Goal: Task Accomplishment & Management: Use online tool/utility

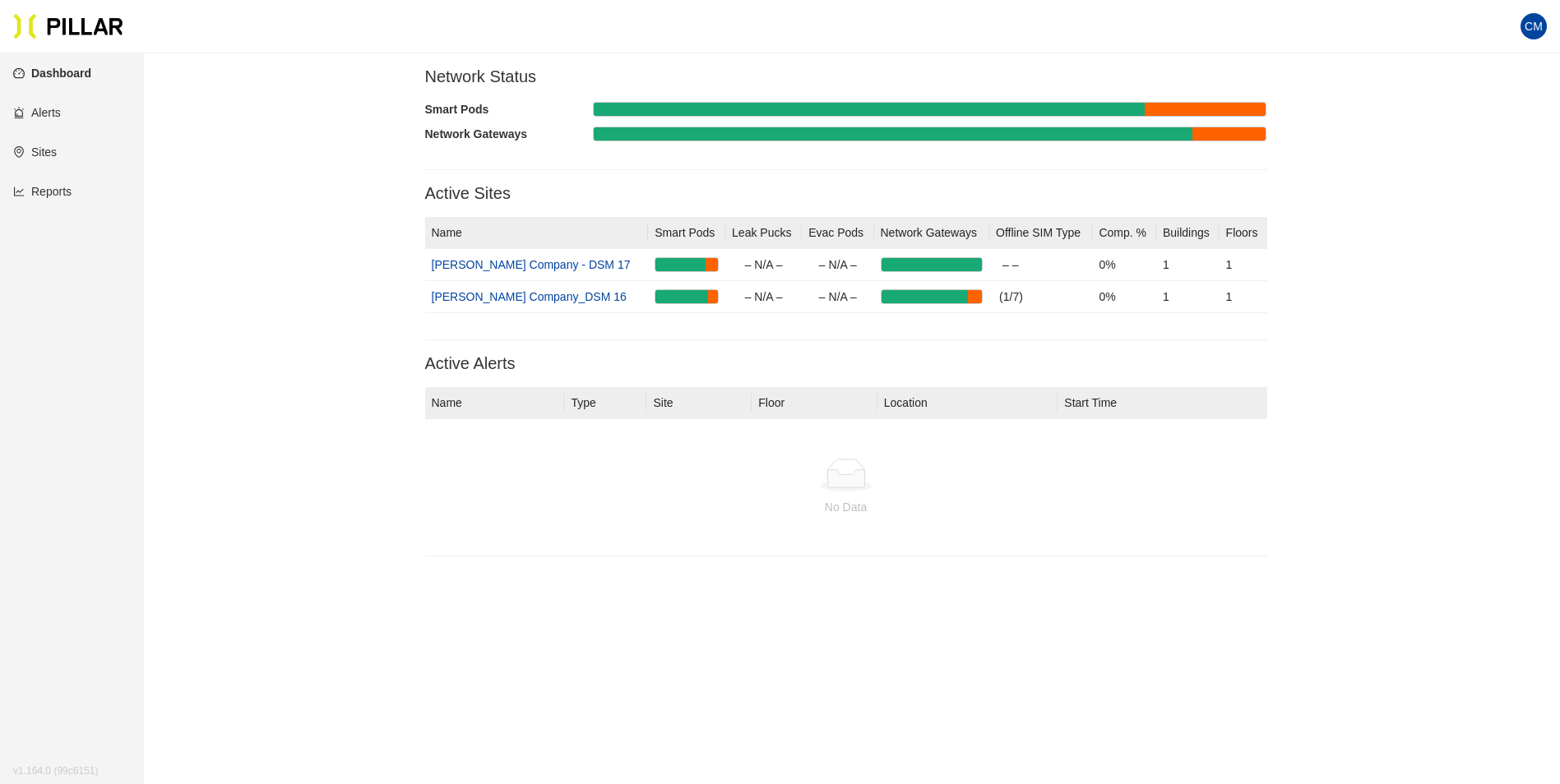
click at [58, 185] on link "Reports" at bounding box center [42, 191] width 58 height 13
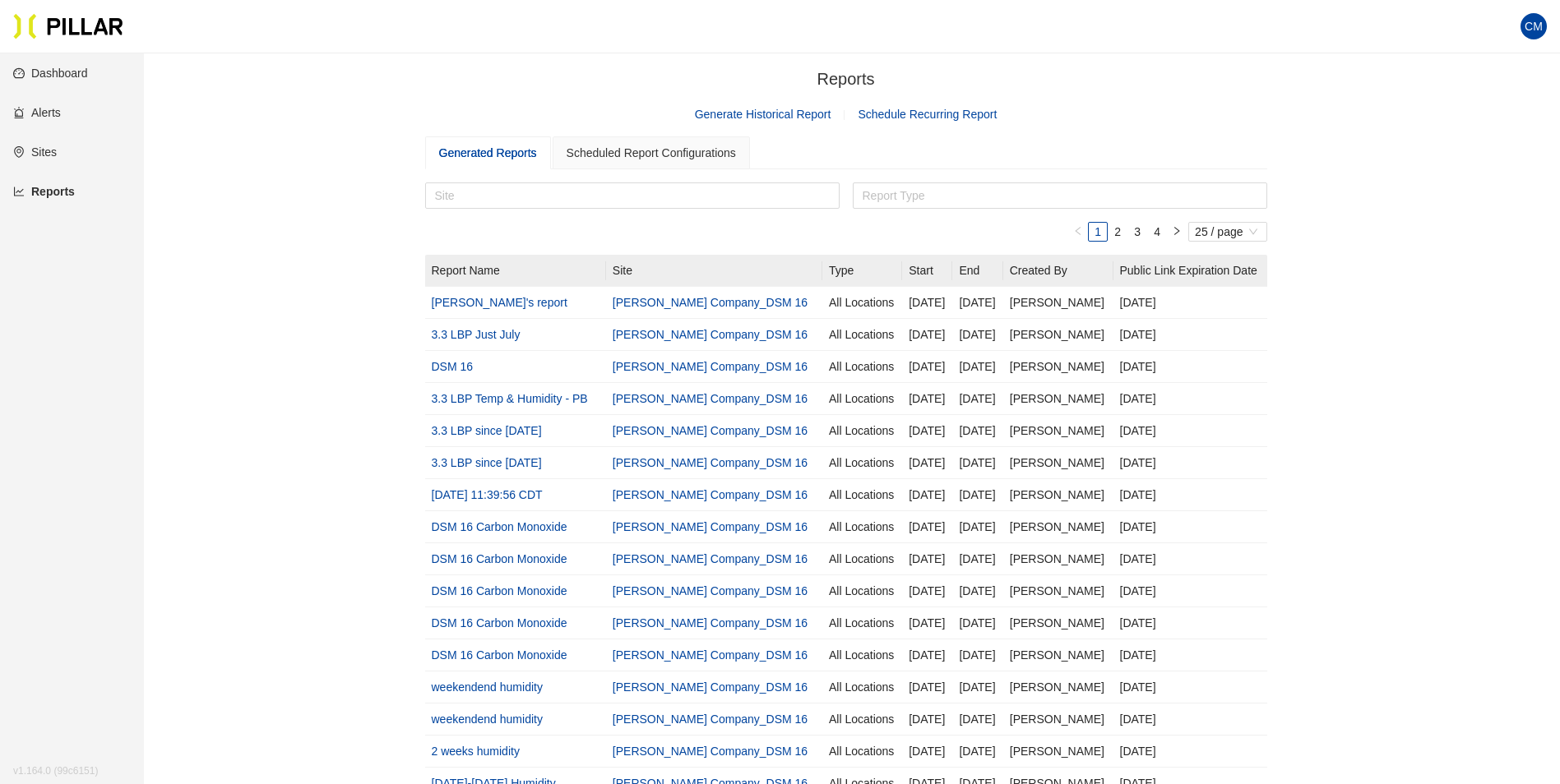
click at [757, 112] on link "Generate Historical Report" at bounding box center [764, 113] width 137 height 13
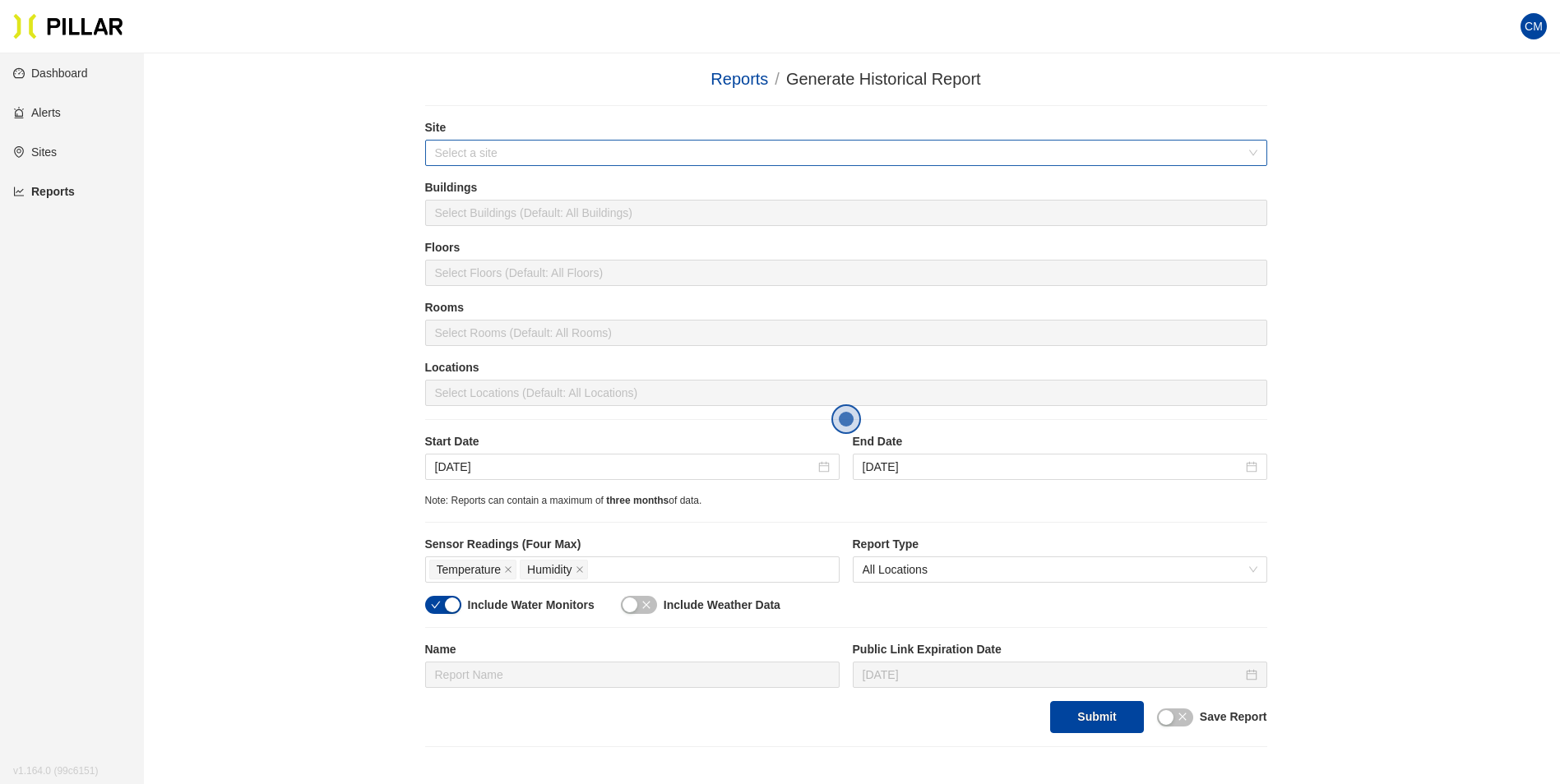
click at [603, 166] on div "Select a site" at bounding box center [846, 152] width 842 height 26
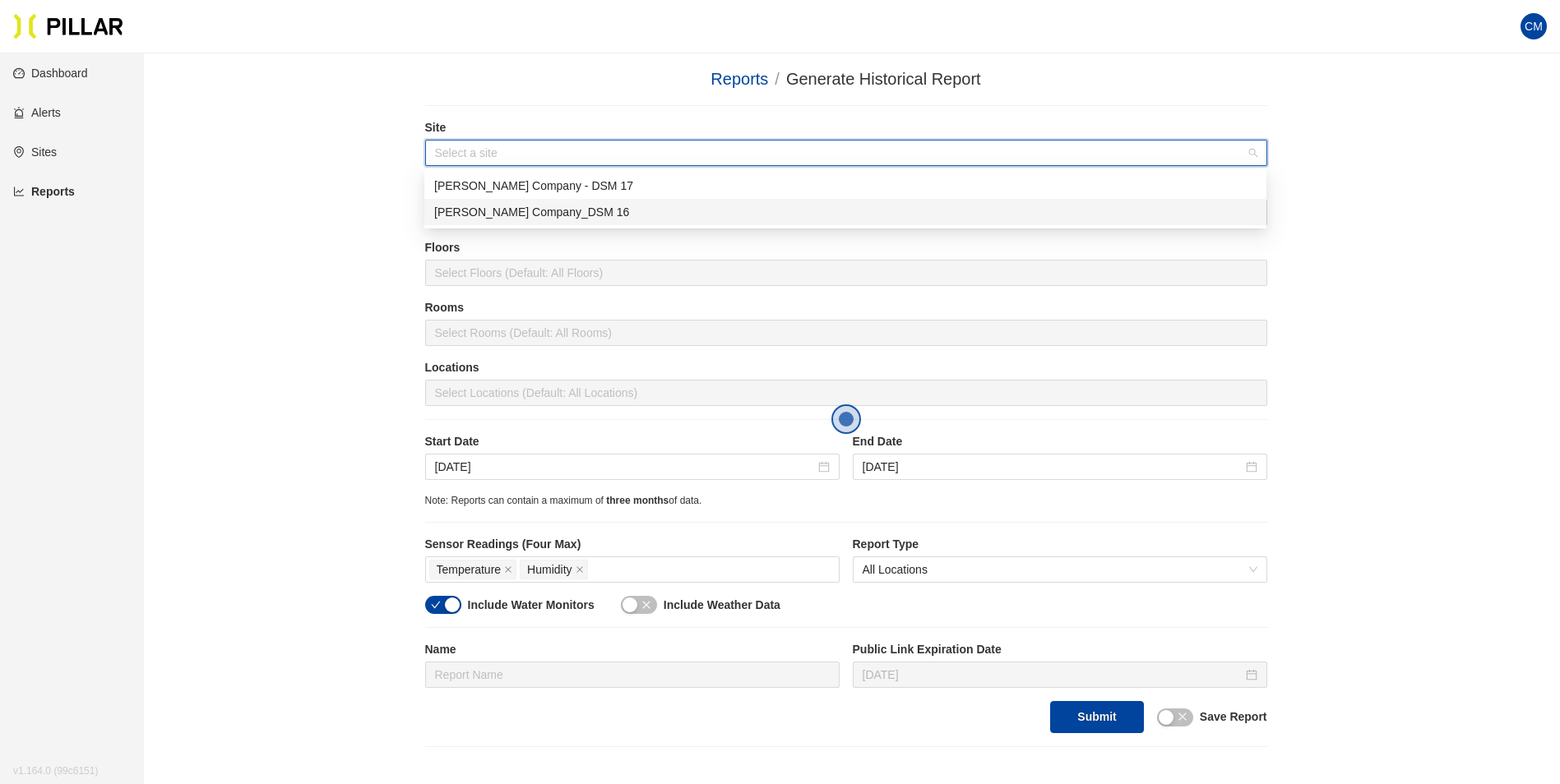
click at [547, 209] on div "[PERSON_NAME] Company_DSM 16" at bounding box center [845, 212] width 822 height 18
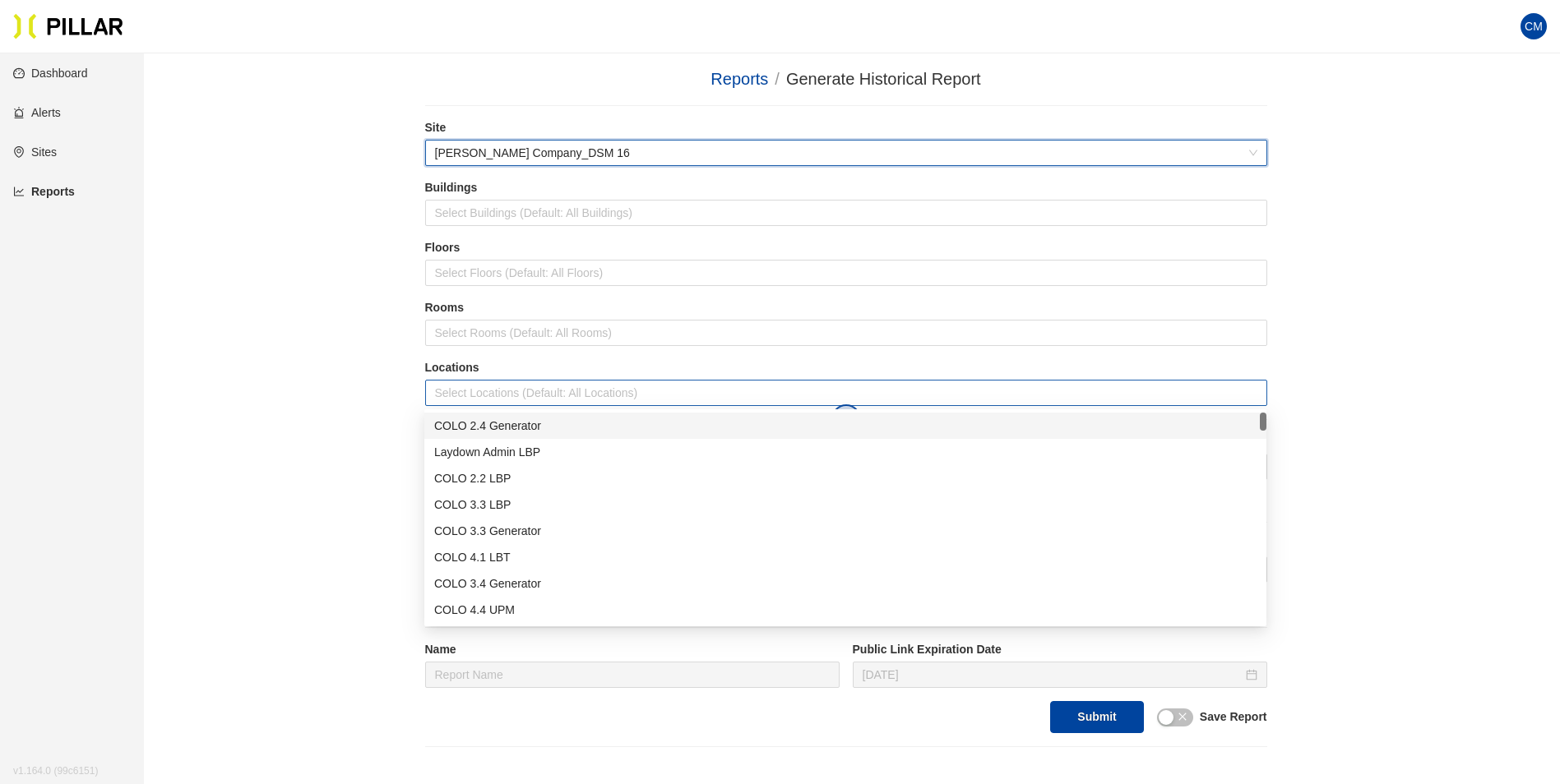
click at [553, 383] on div at bounding box center [846, 393] width 834 height 23
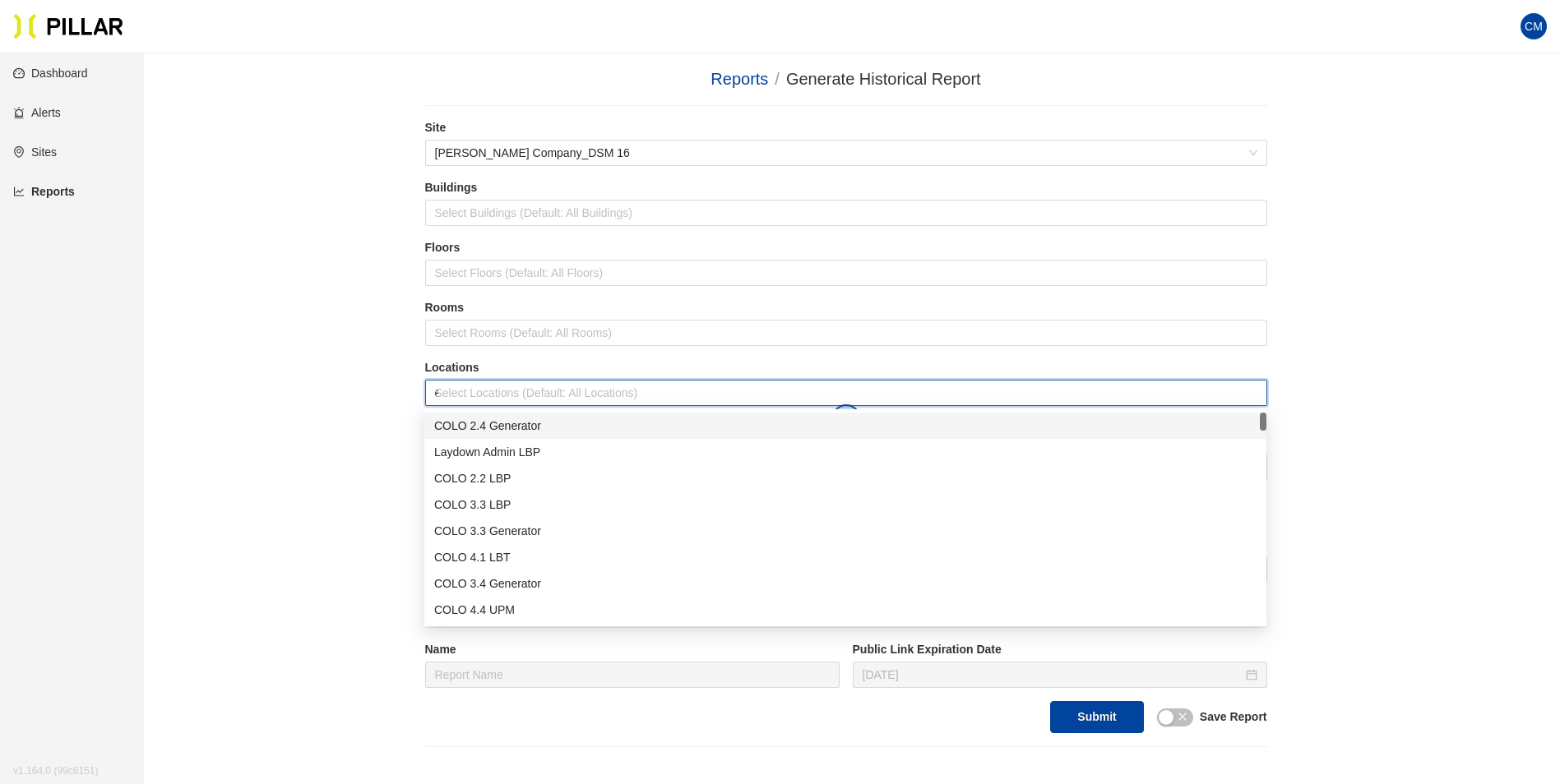
type input "er"
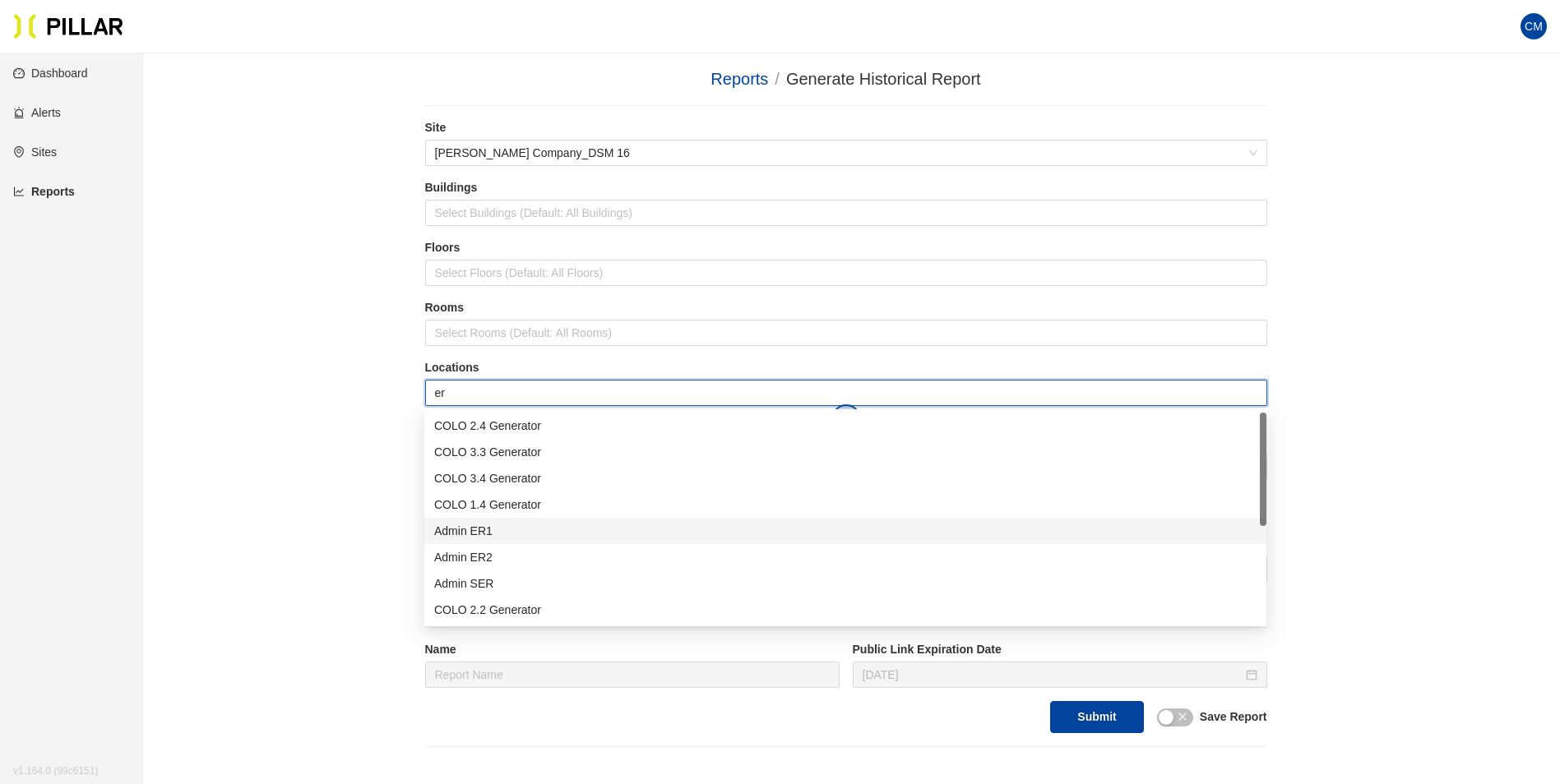
click at [518, 540] on div "Admin ER1" at bounding box center [845, 530] width 842 height 26
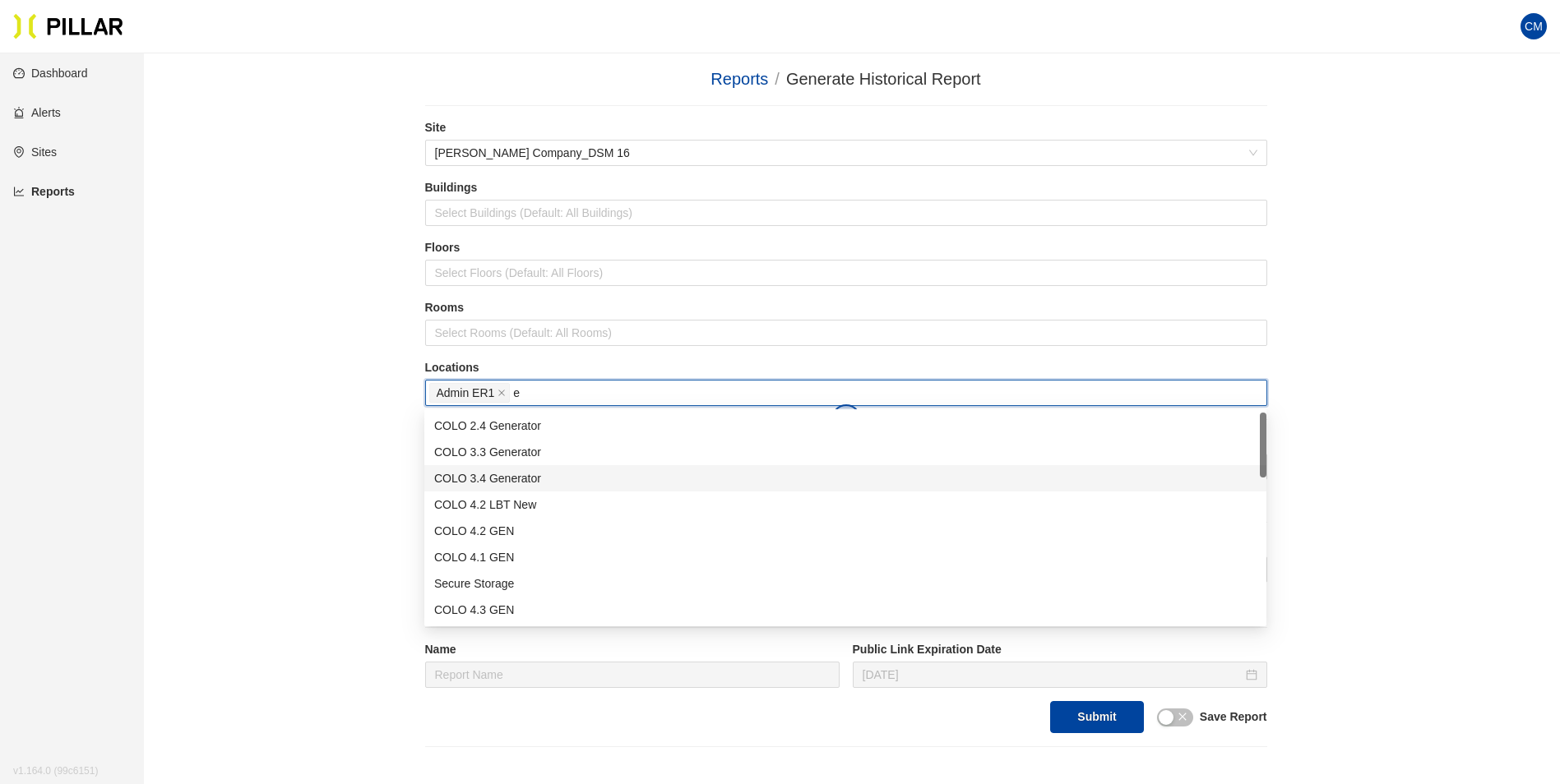
type input "er"
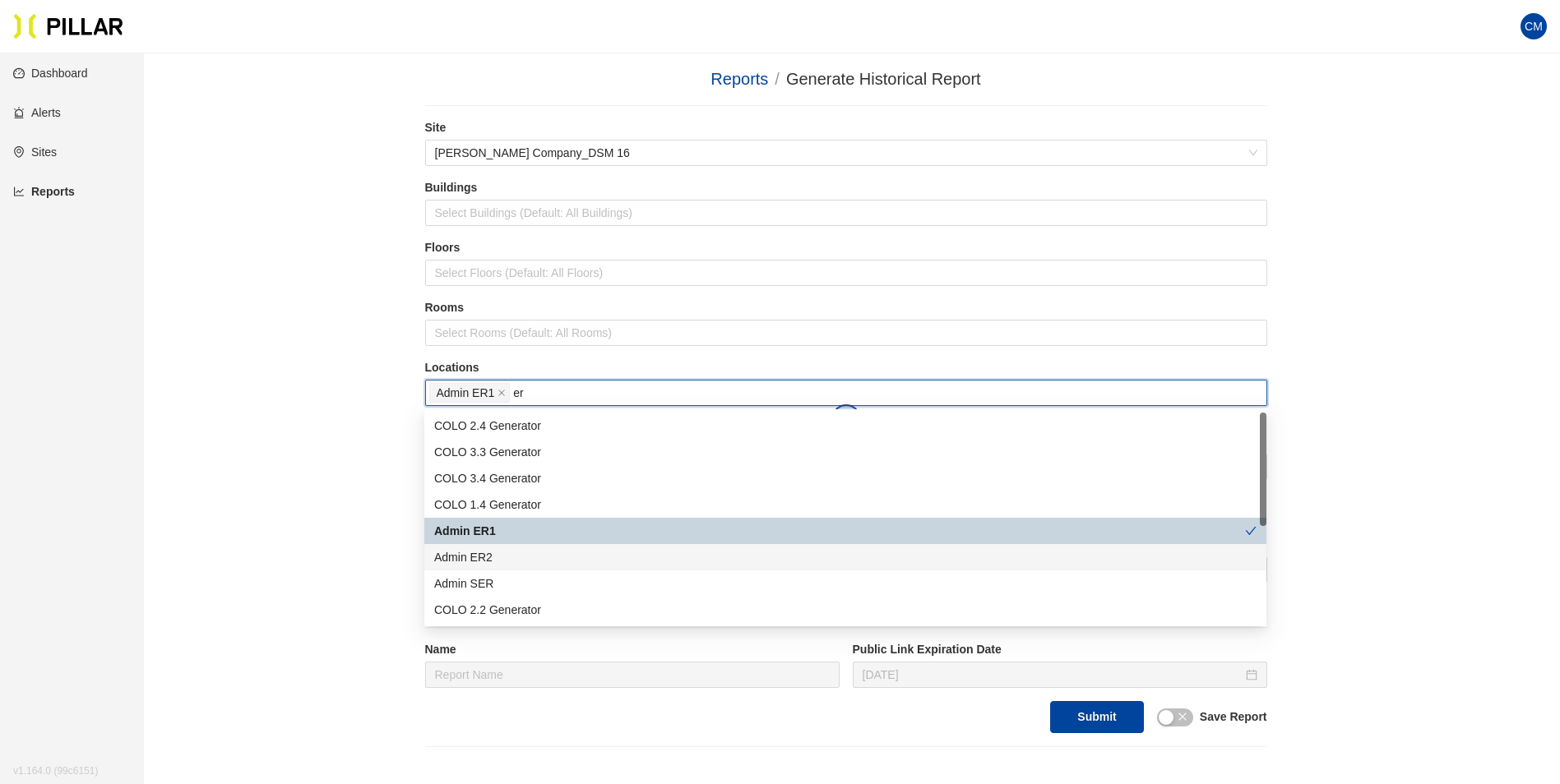
click at [512, 554] on div "Admin ER2" at bounding box center [845, 556] width 822 height 18
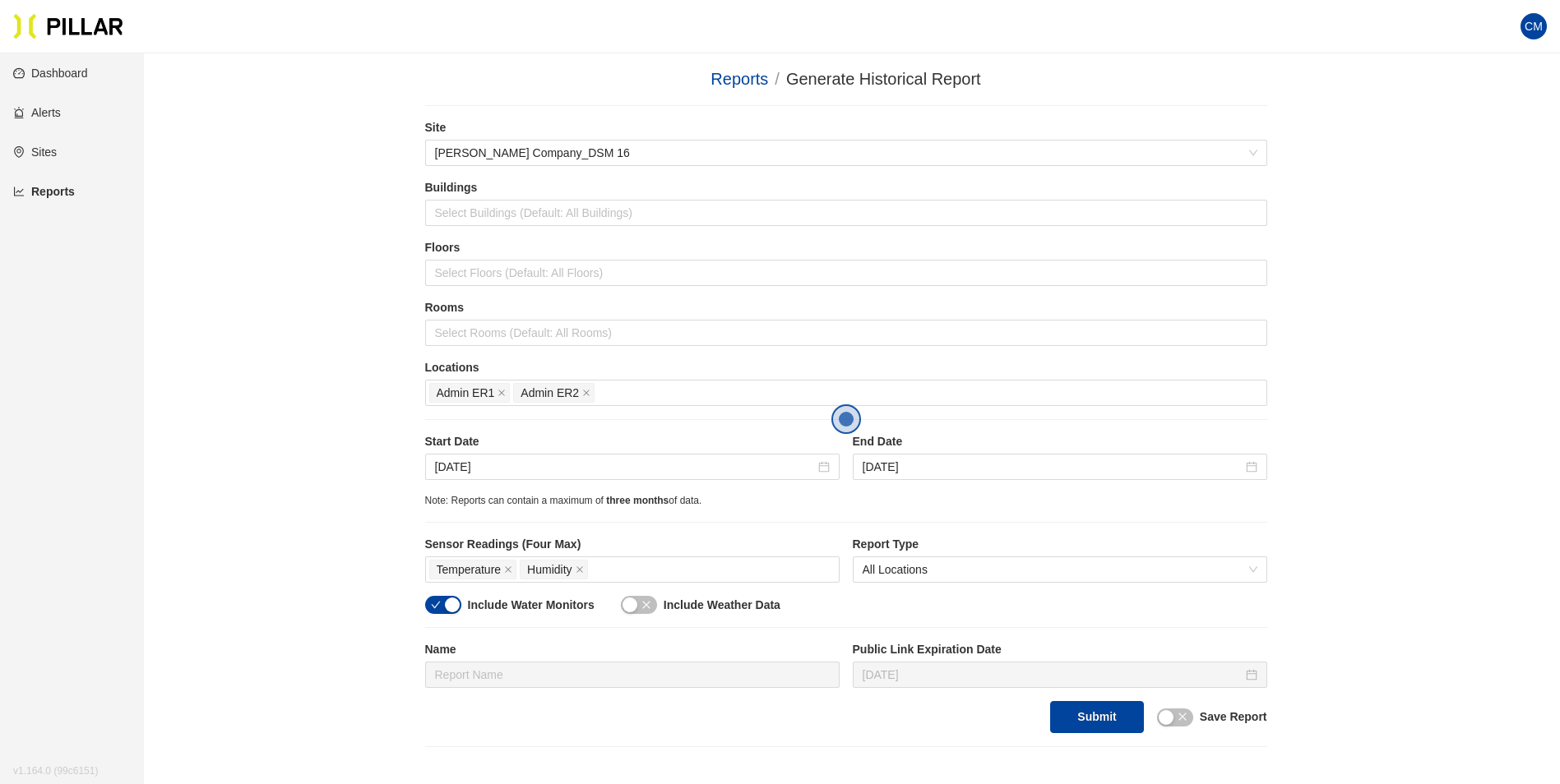
click at [1290, 255] on div "Reports / Generate Historical Report / Site [PERSON_NAME] Company_DSM 16 Buildi…" at bounding box center [846, 407] width 1323 height 680
click at [583, 398] on span "close" at bounding box center [585, 393] width 8 height 10
click at [448, 463] on input "[DATE]" at bounding box center [624, 466] width 380 height 18
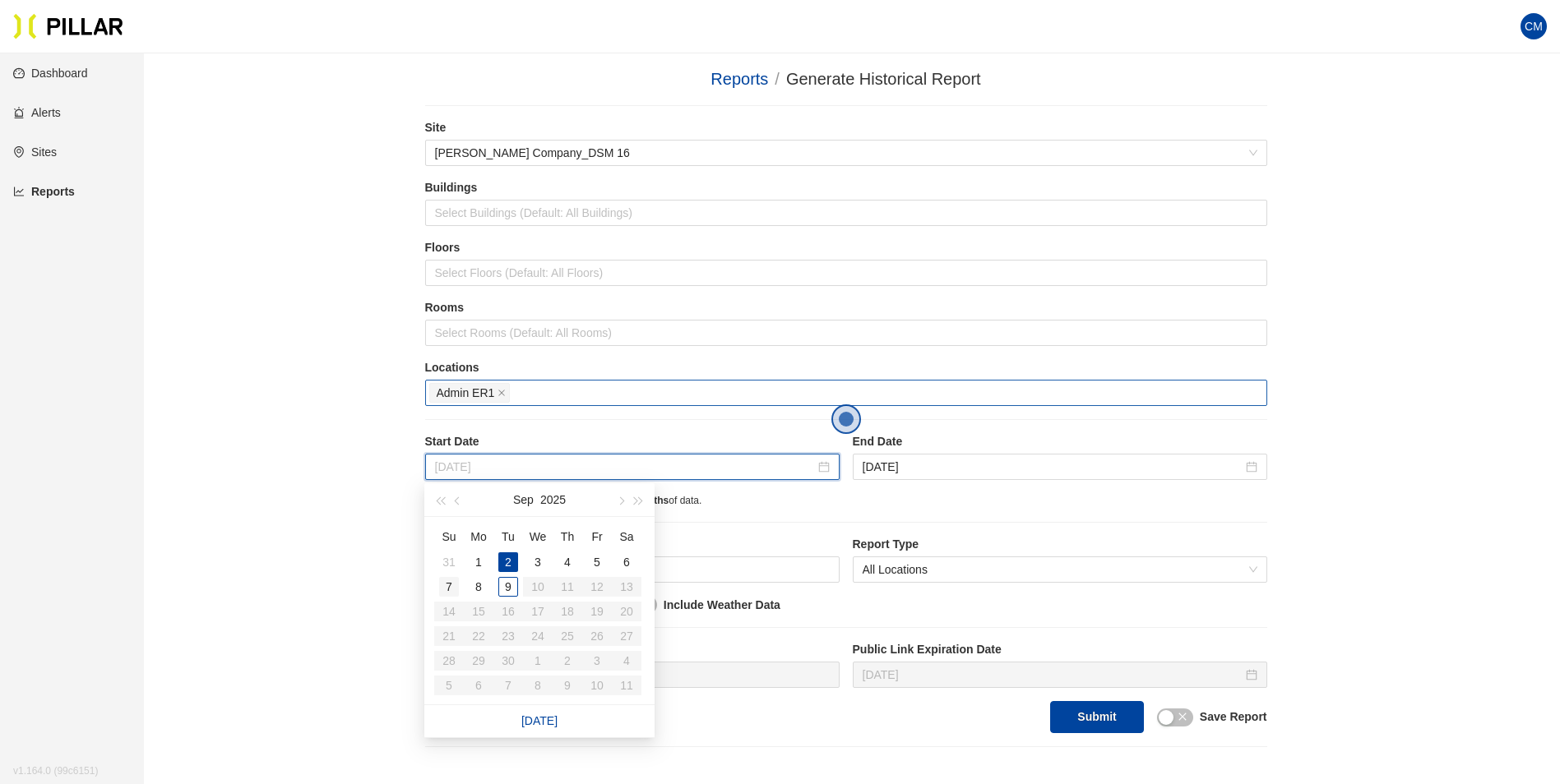
type input "[DATE]"
click at [454, 580] on div "7" at bounding box center [448, 587] width 20 height 20
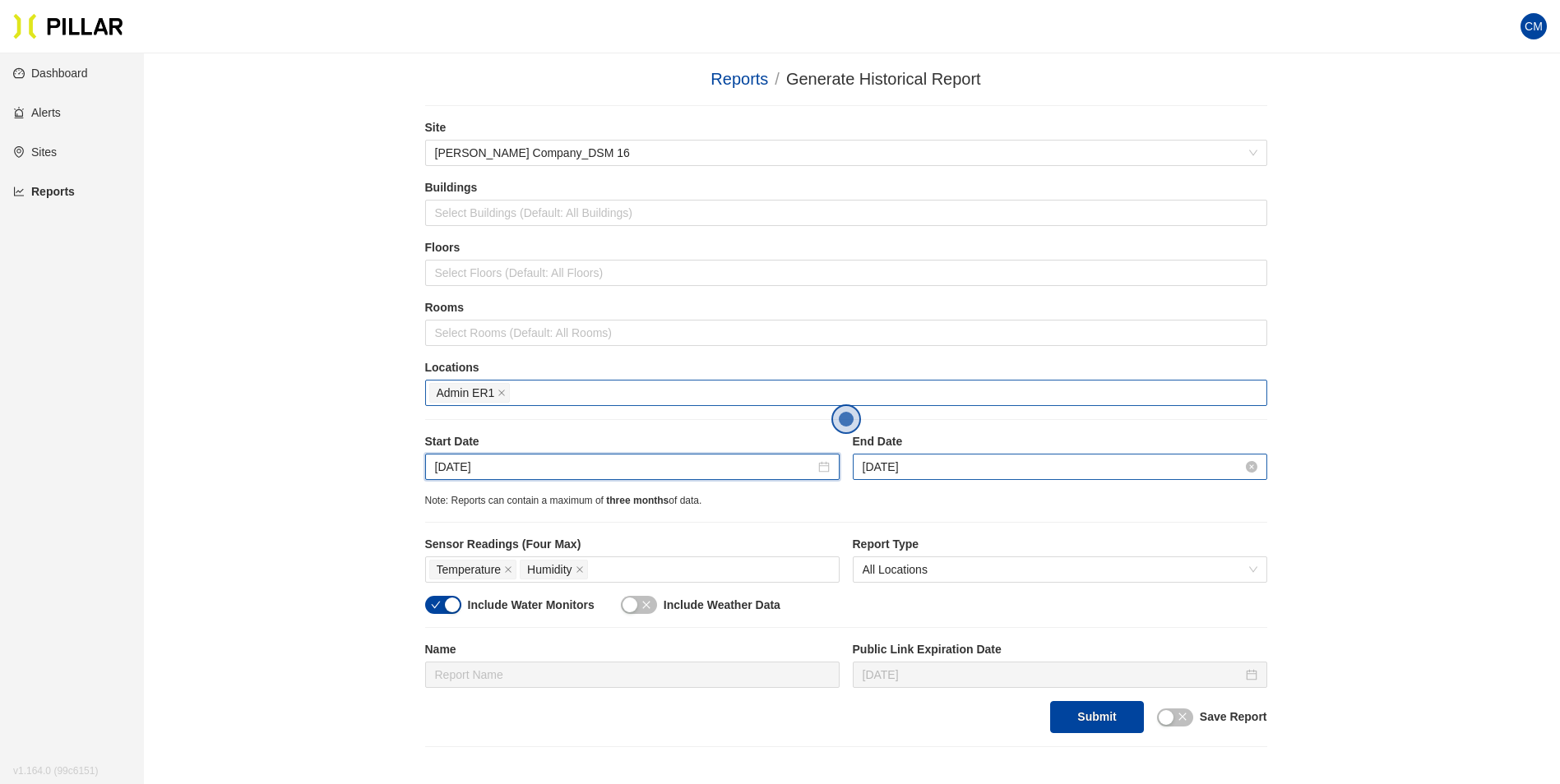
click at [880, 468] on input "[DATE]" at bounding box center [1052, 466] width 380 height 18
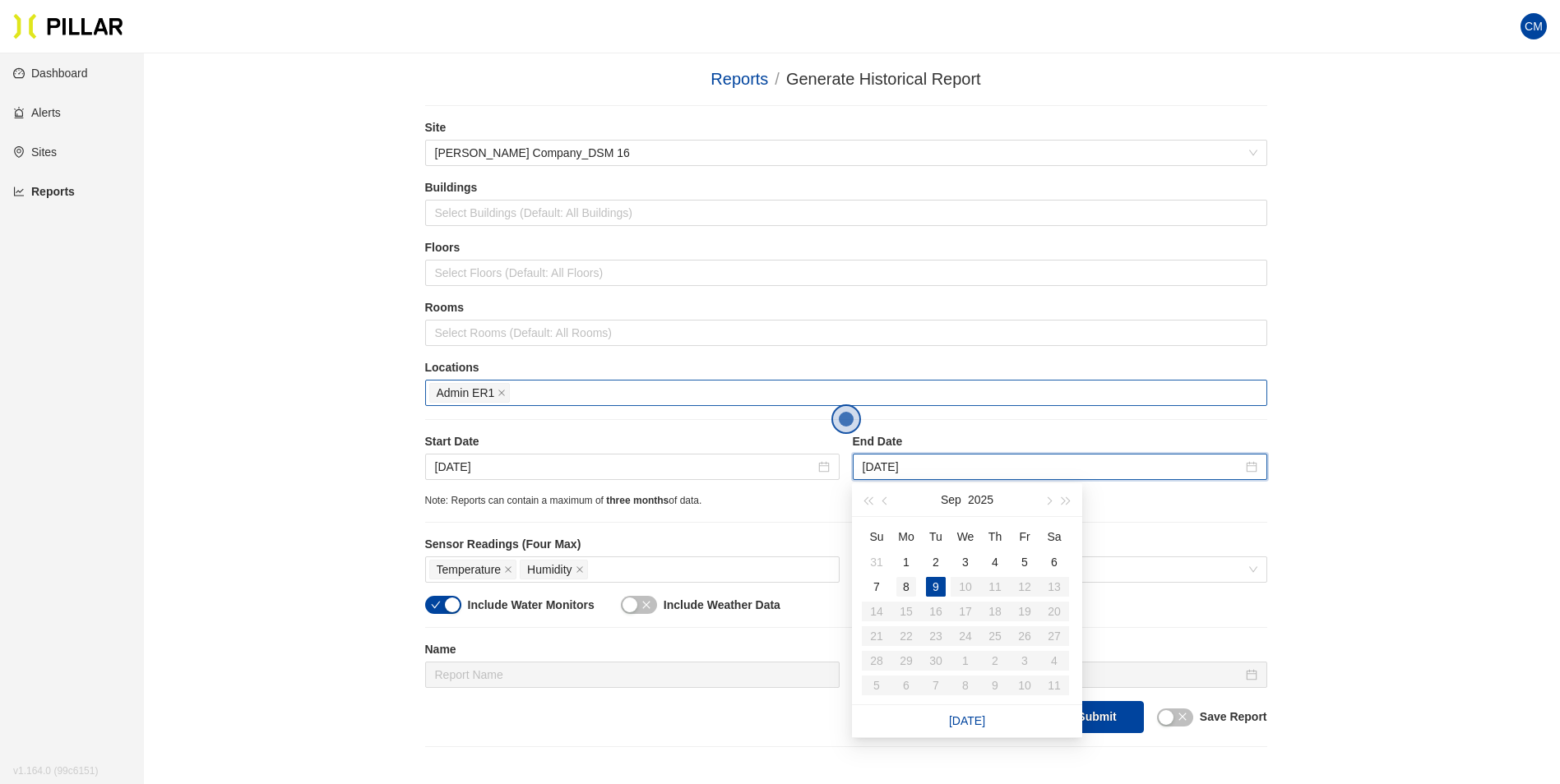
type input "[DATE]"
click at [909, 584] on div "8" at bounding box center [906, 587] width 20 height 20
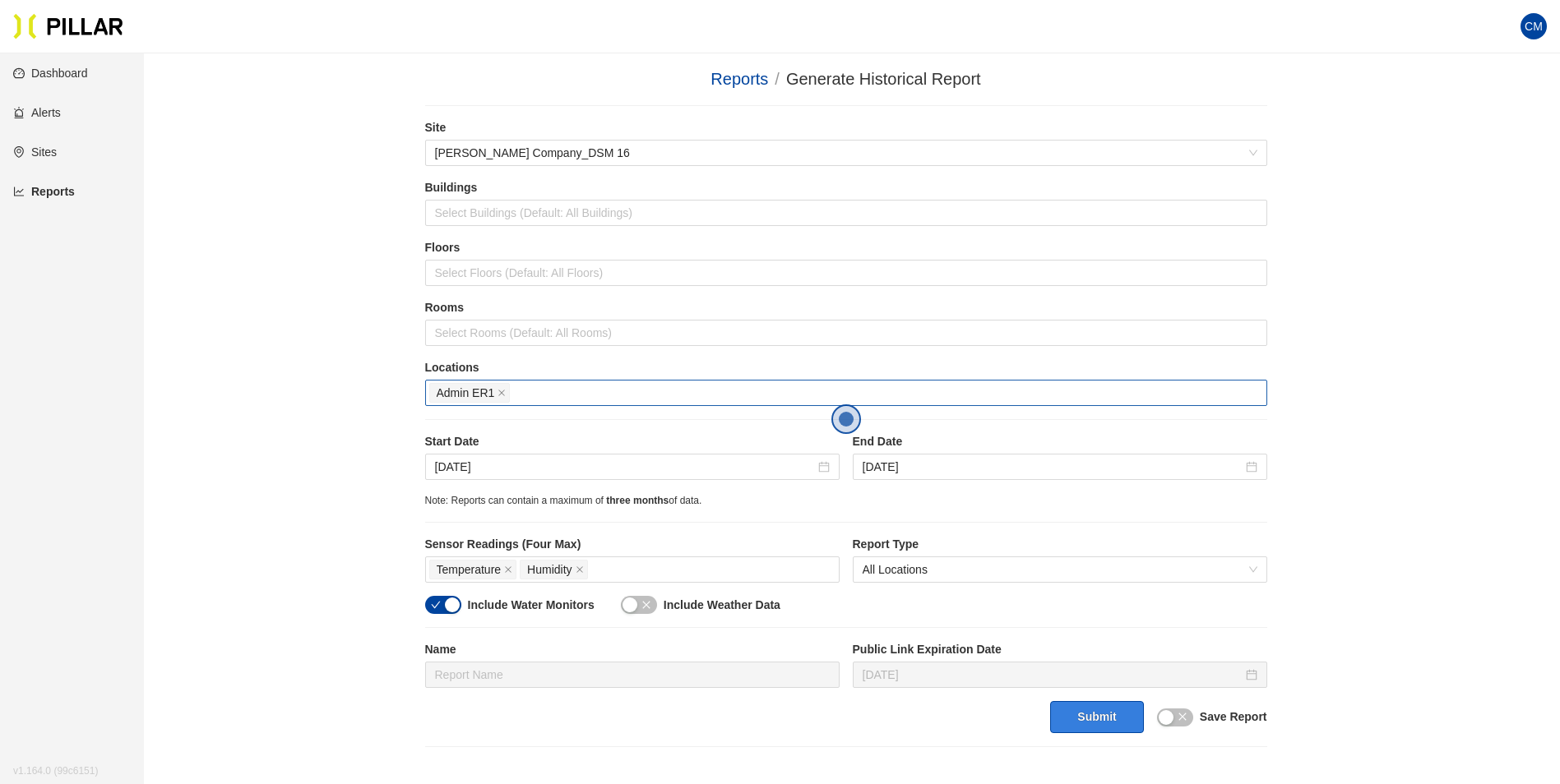
click at [1086, 710] on button "Submit" at bounding box center [1096, 717] width 93 height 32
click at [611, 562] on div "Temperature Humidity" at bounding box center [632, 569] width 406 height 23
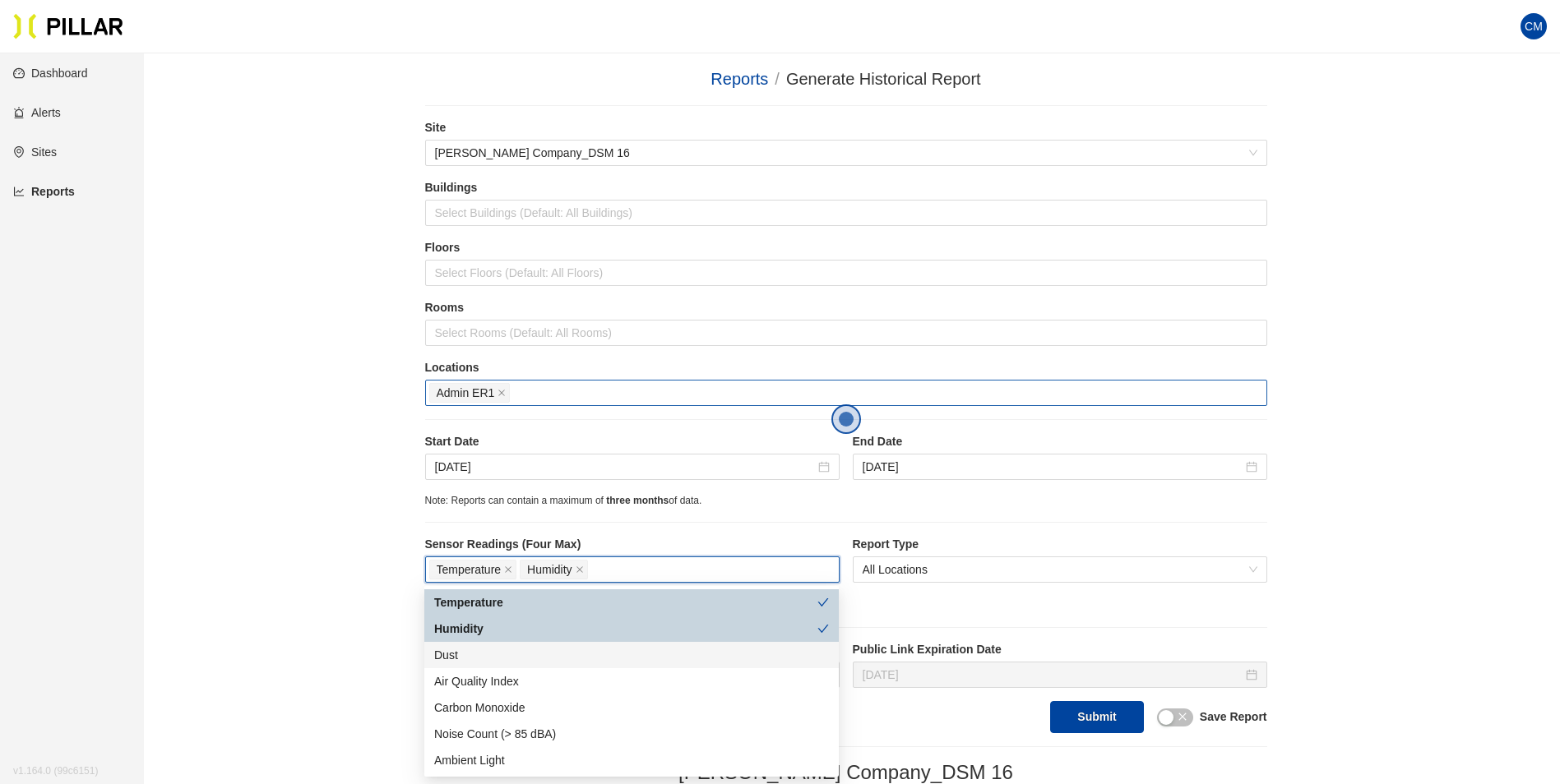
click at [522, 656] on div "Dust" at bounding box center [631, 654] width 395 height 18
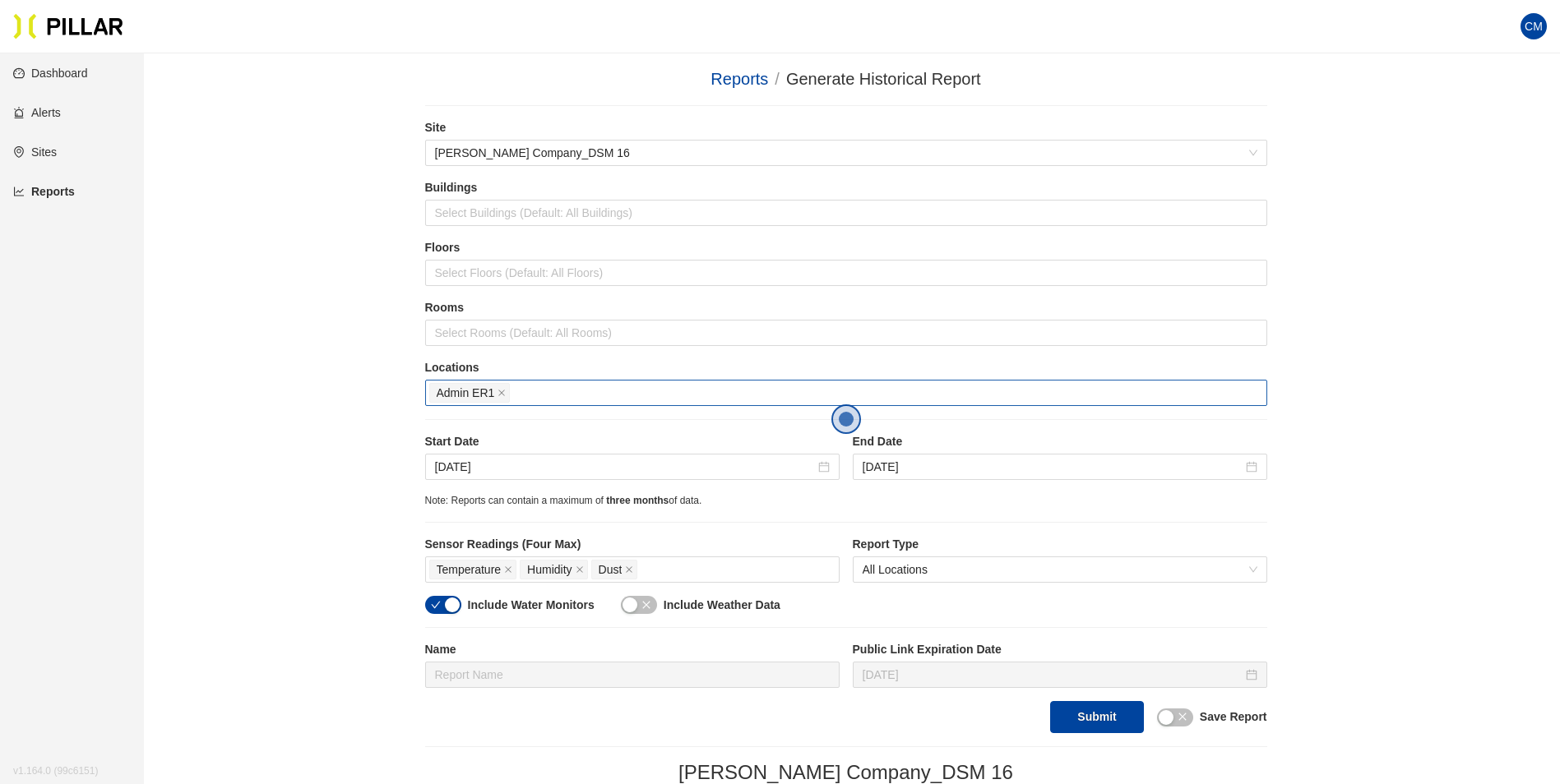
click at [1108, 723] on button "Submit" at bounding box center [1096, 717] width 93 height 32
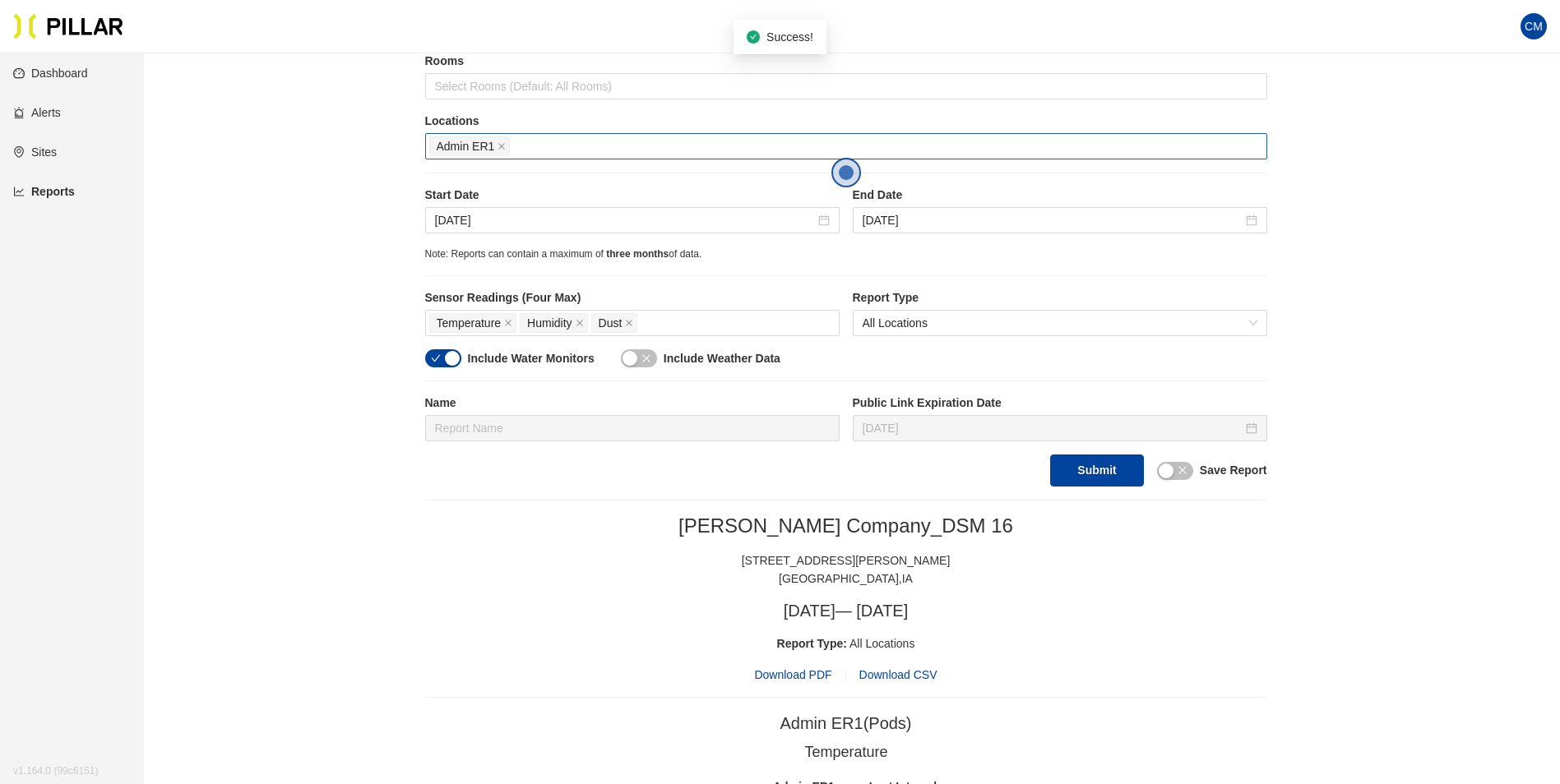
click at [779, 678] on span "Download PDF" at bounding box center [792, 674] width 77 height 18
click at [499, 150] on icon "close" at bounding box center [502, 147] width 7 height 7
click at [499, 149] on div at bounding box center [846, 146] width 834 height 23
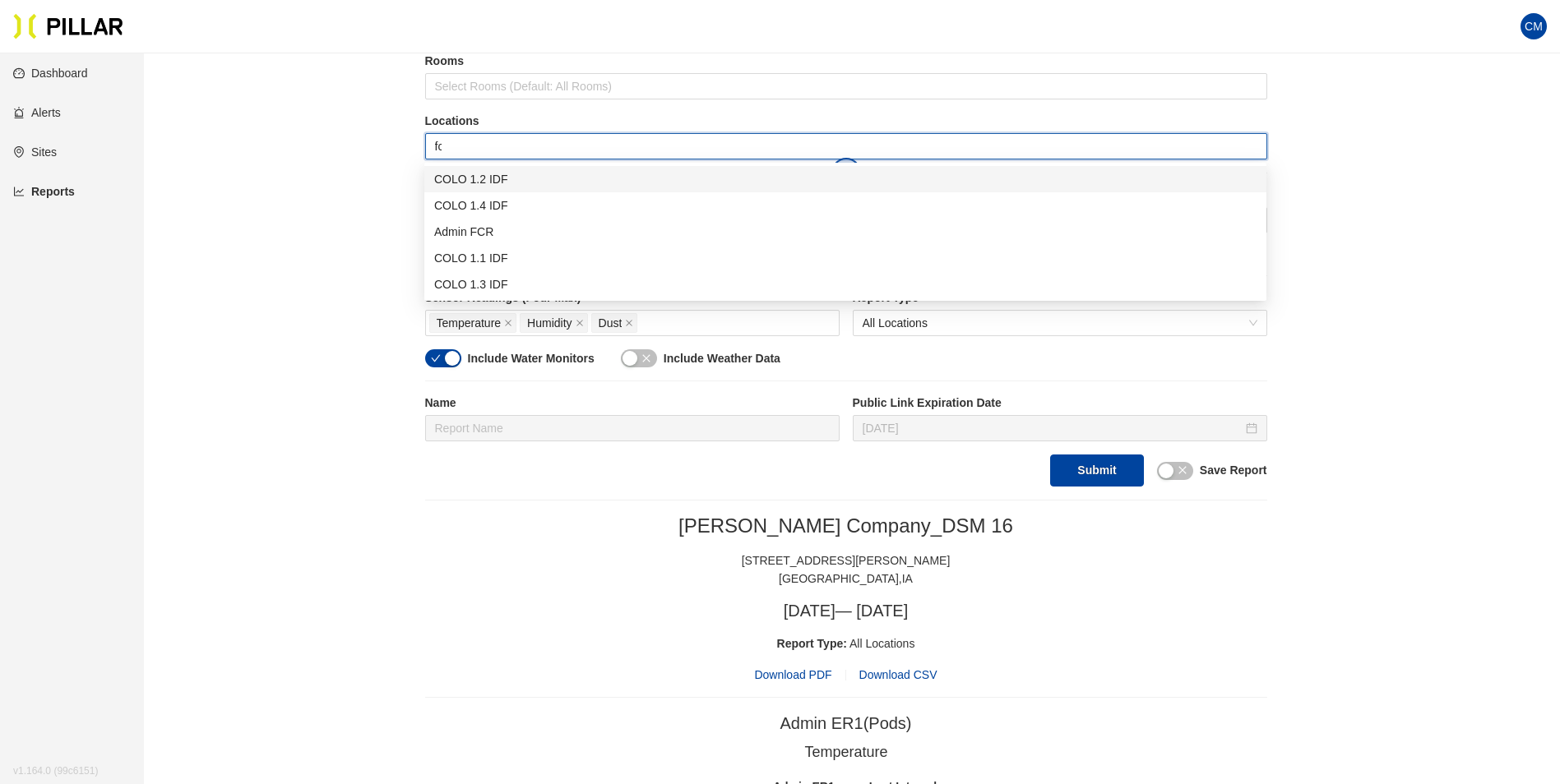
type input "fcr"
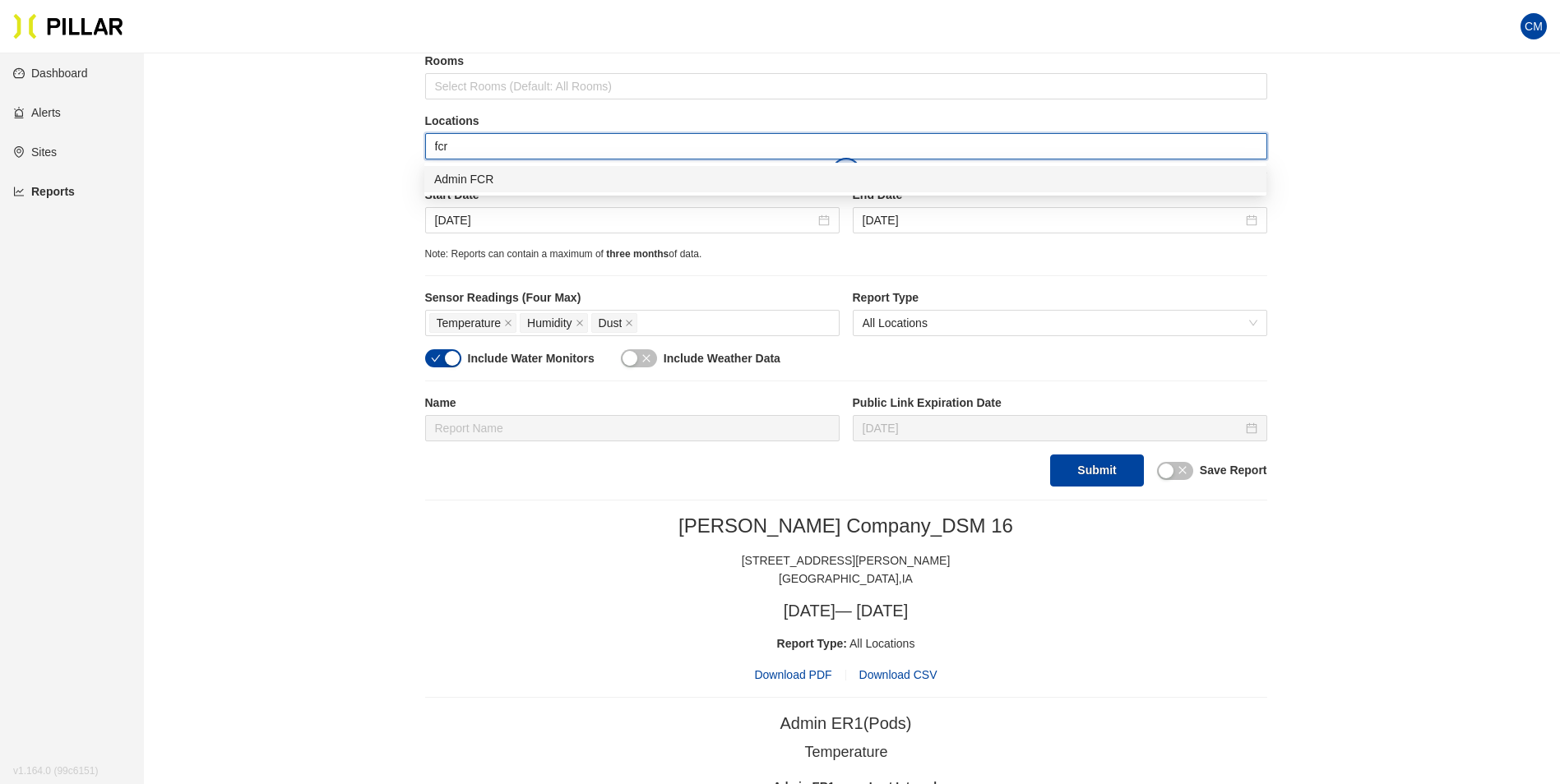
click at [512, 175] on div "Admin FCR" at bounding box center [845, 179] width 822 height 18
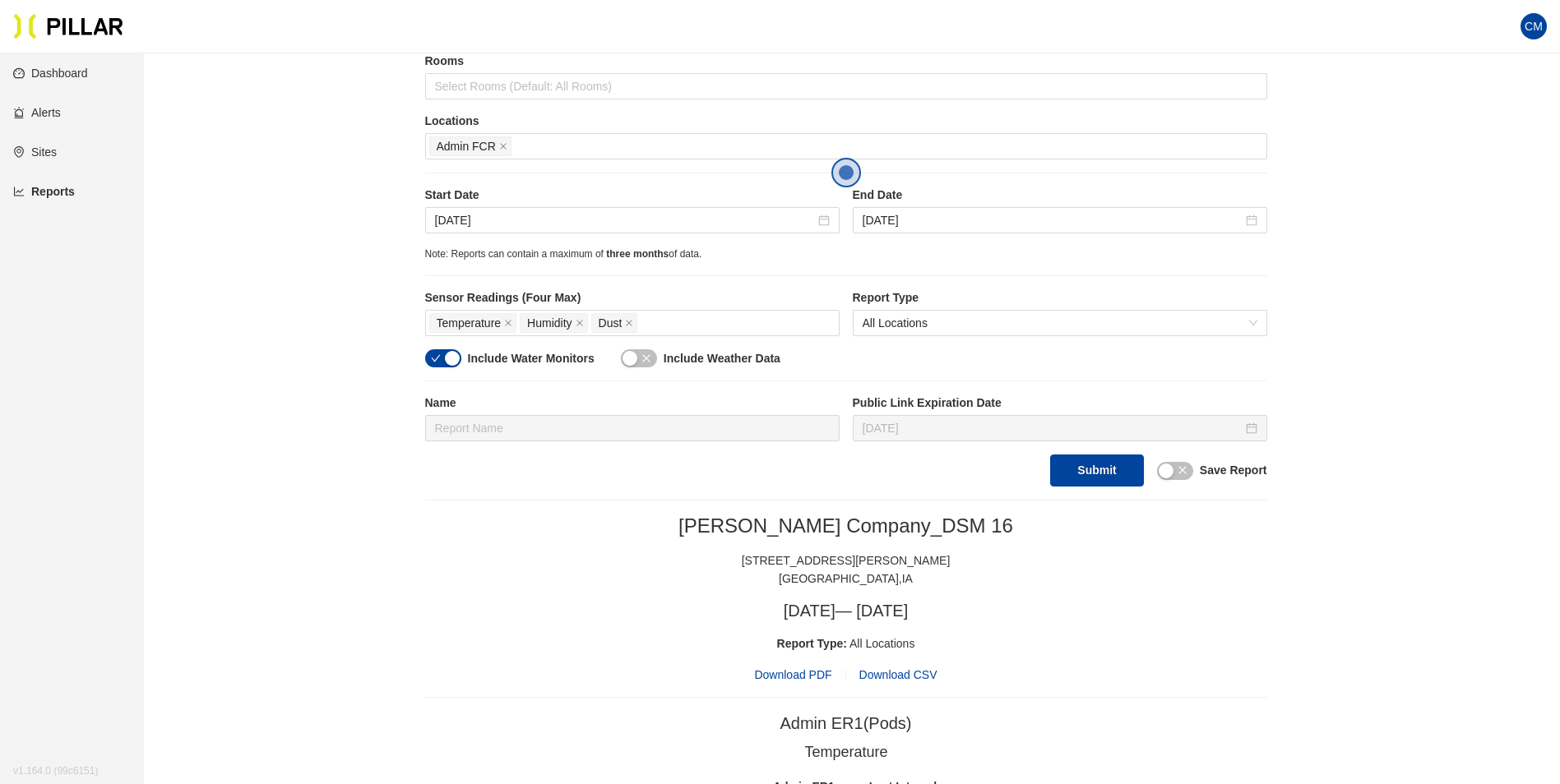
click at [1097, 478] on button "Submit" at bounding box center [1096, 470] width 93 height 32
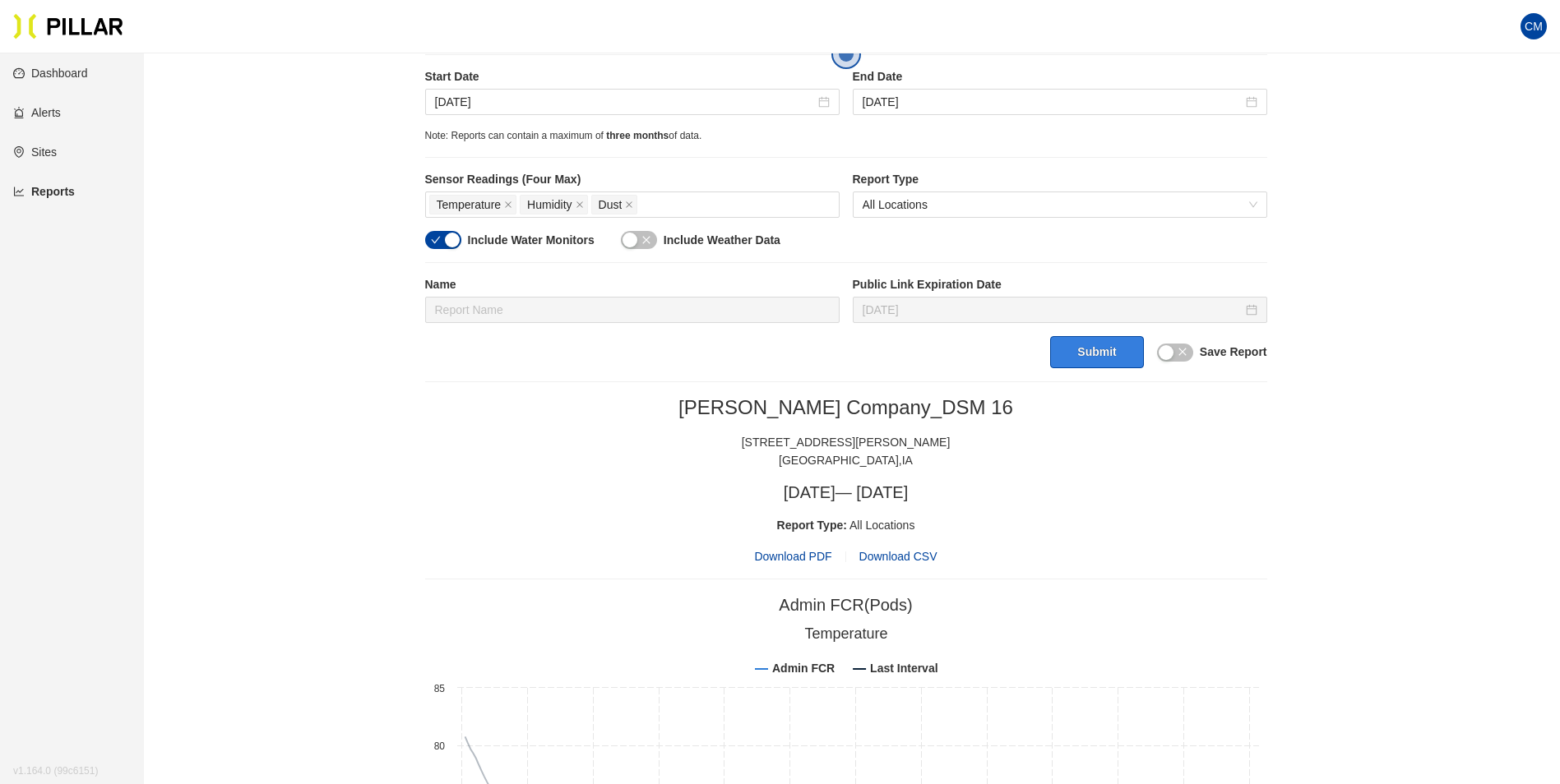
scroll to position [329, 0]
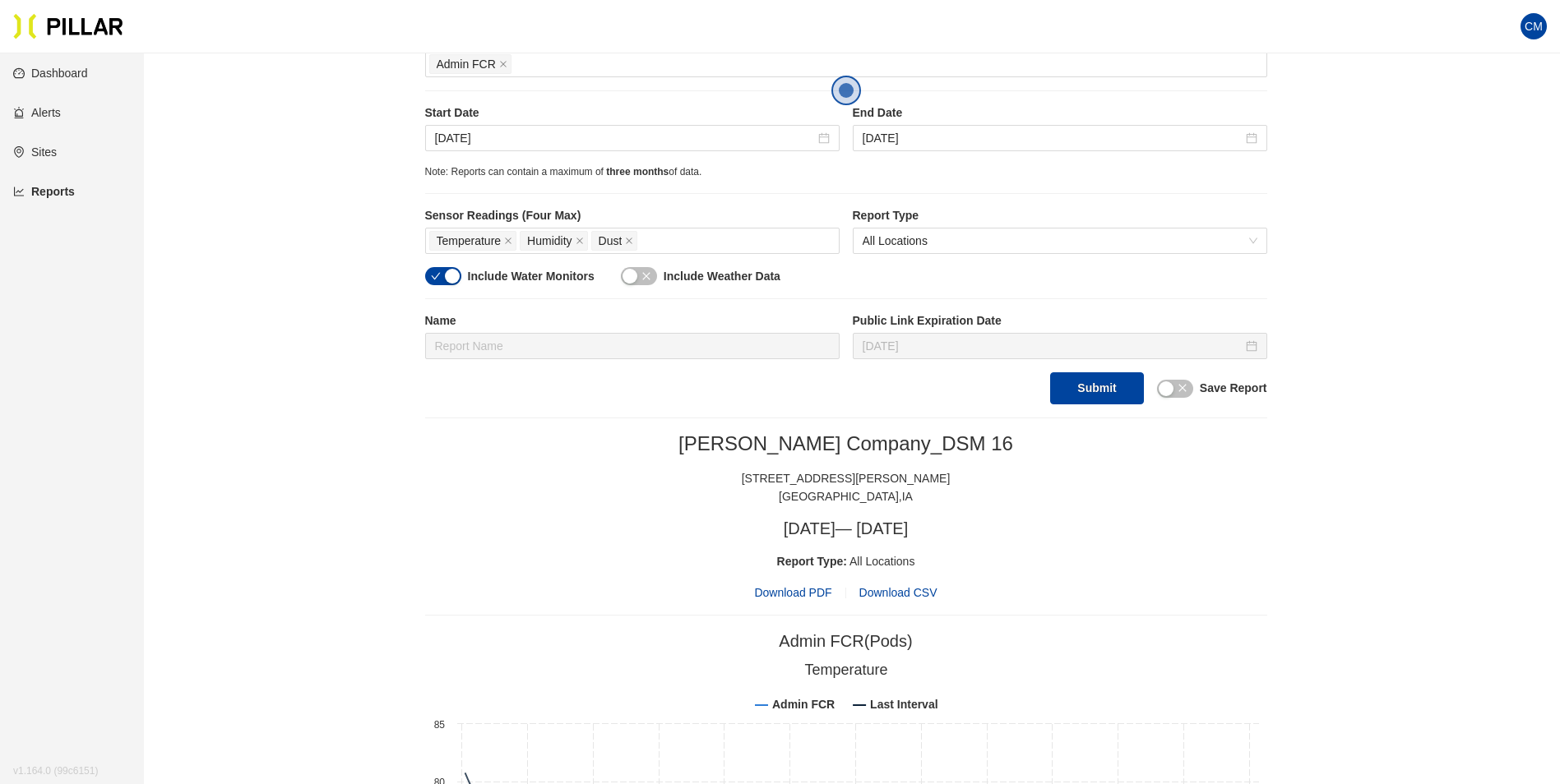
click at [795, 590] on span "Download PDF" at bounding box center [792, 592] width 77 height 18
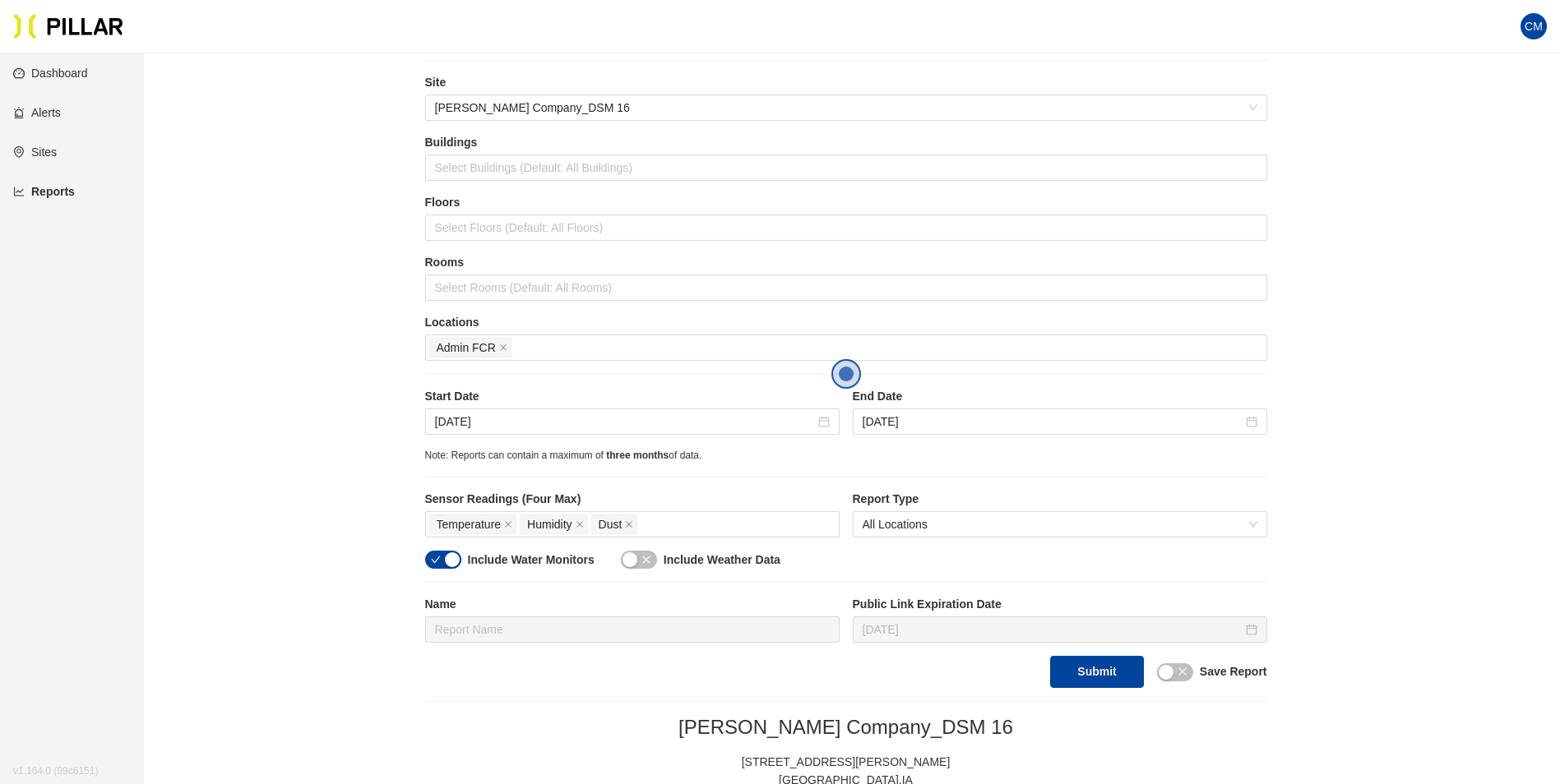
scroll to position [0, 0]
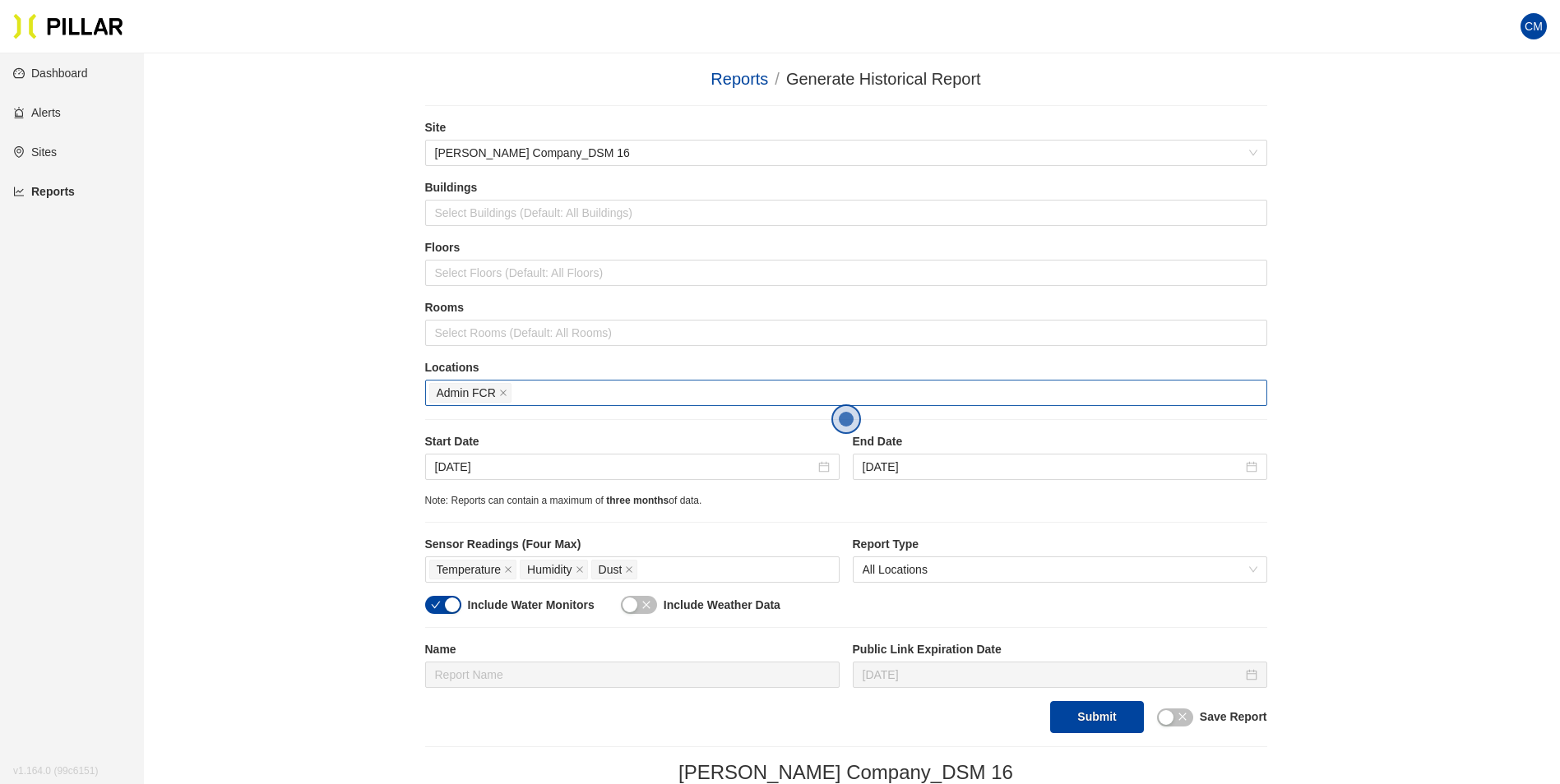
click at [563, 387] on div "Admin FCR" at bounding box center [846, 393] width 834 height 23
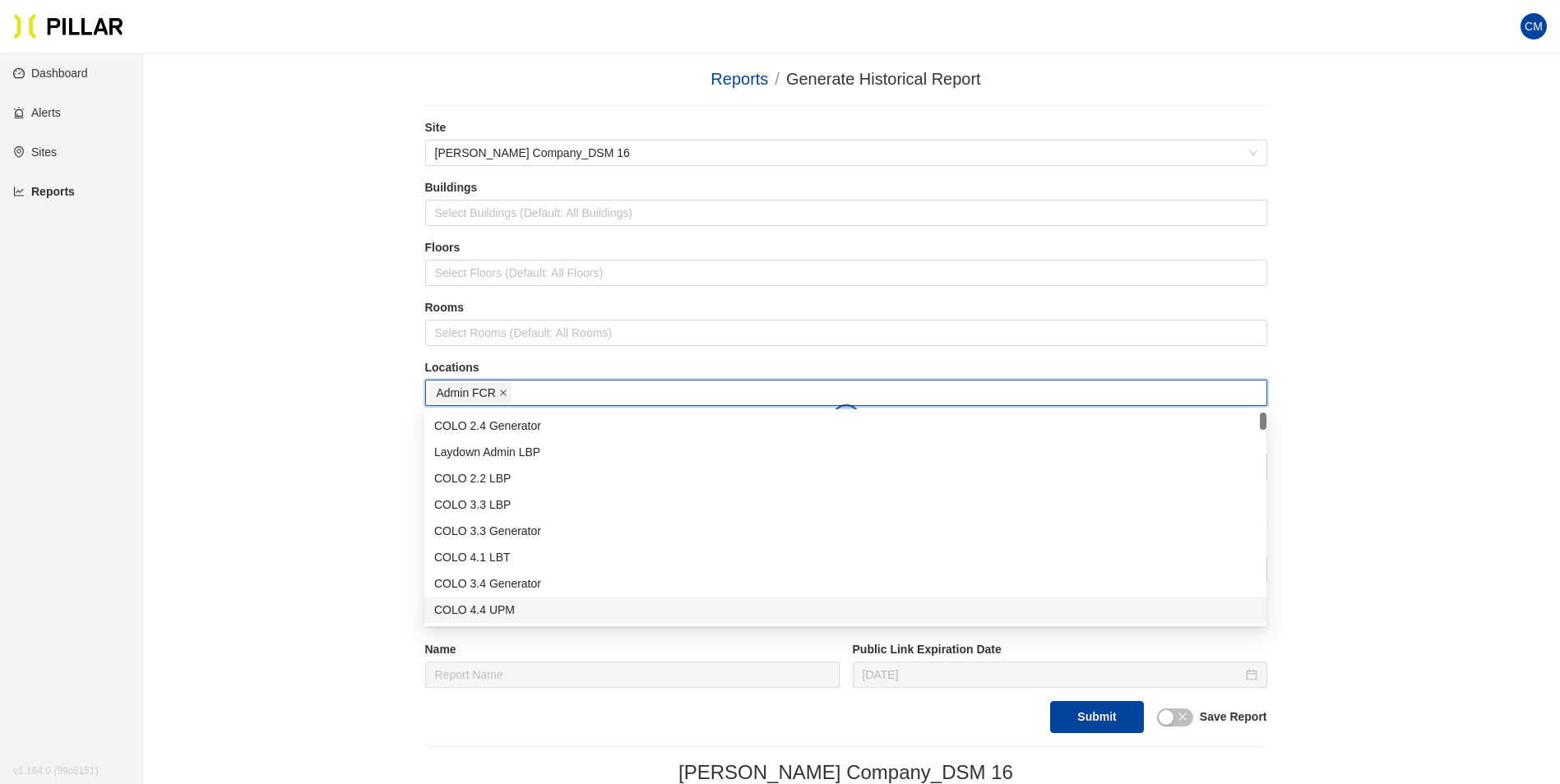
click at [499, 392] on icon "close" at bounding box center [502, 392] width 8 height 8
click at [499, 392] on div at bounding box center [846, 393] width 834 height 23
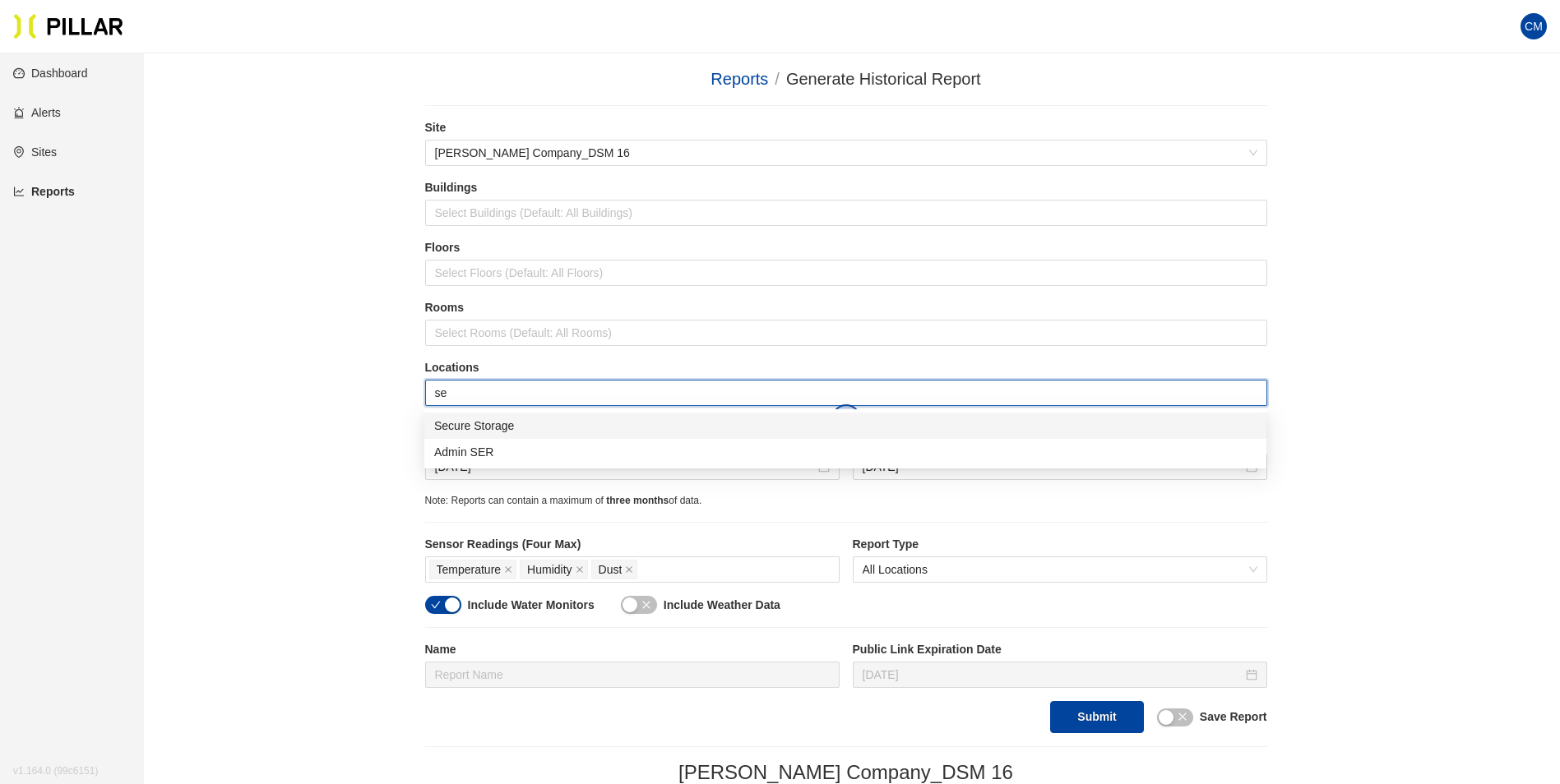
type input "ser"
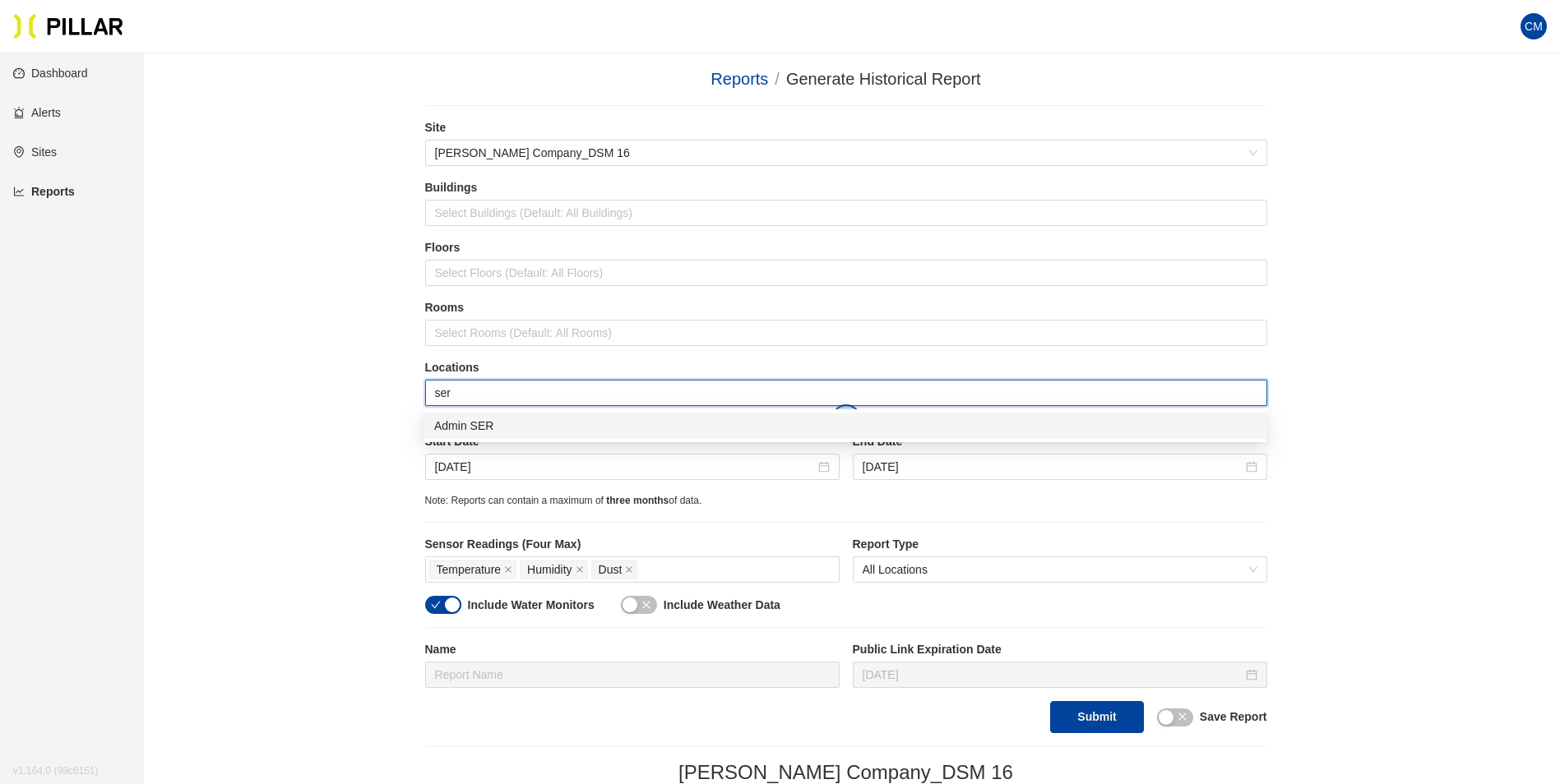
click at [512, 424] on div "Admin SER" at bounding box center [845, 426] width 822 height 18
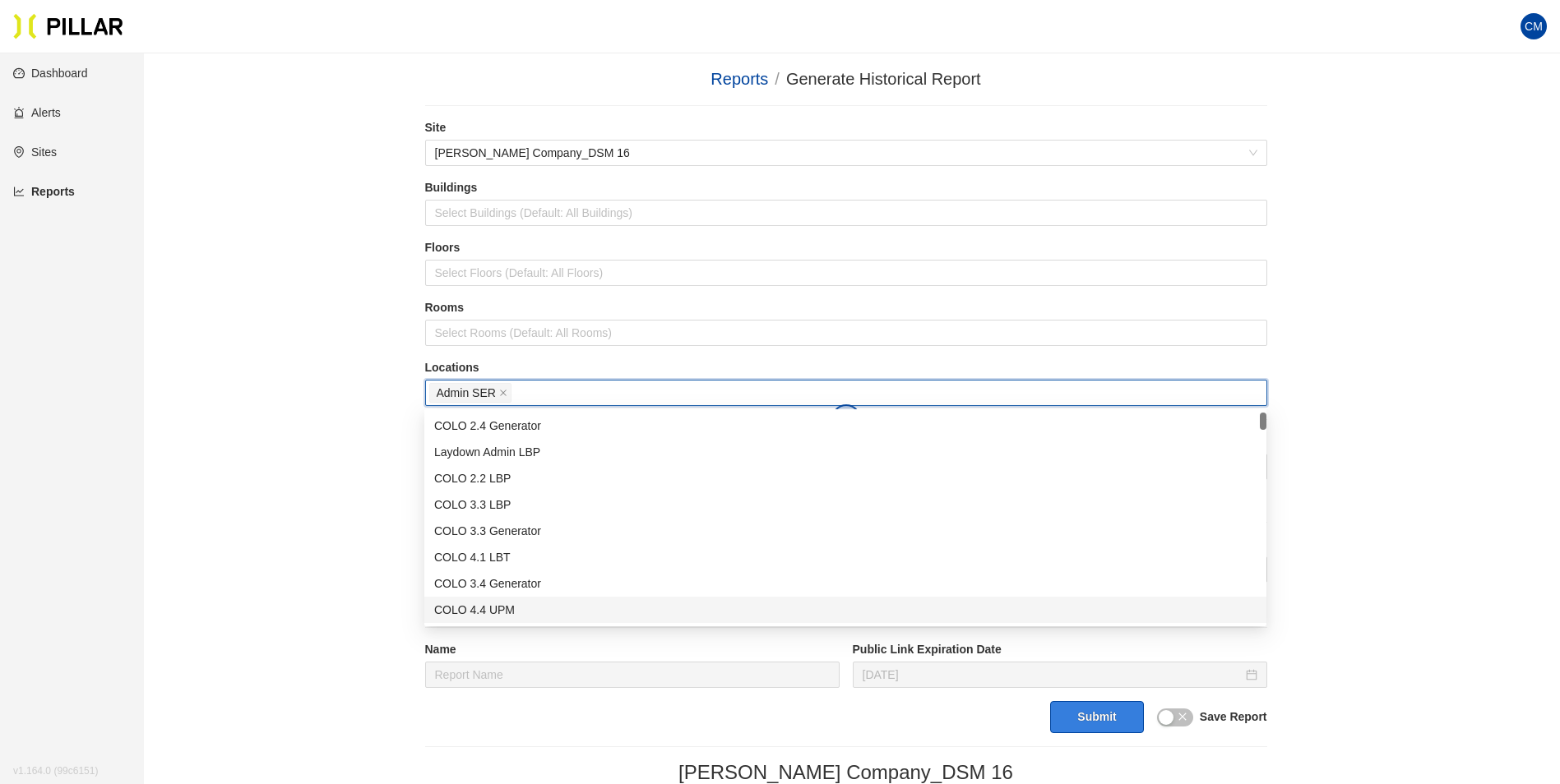
click at [1116, 731] on button "Submit" at bounding box center [1096, 717] width 93 height 32
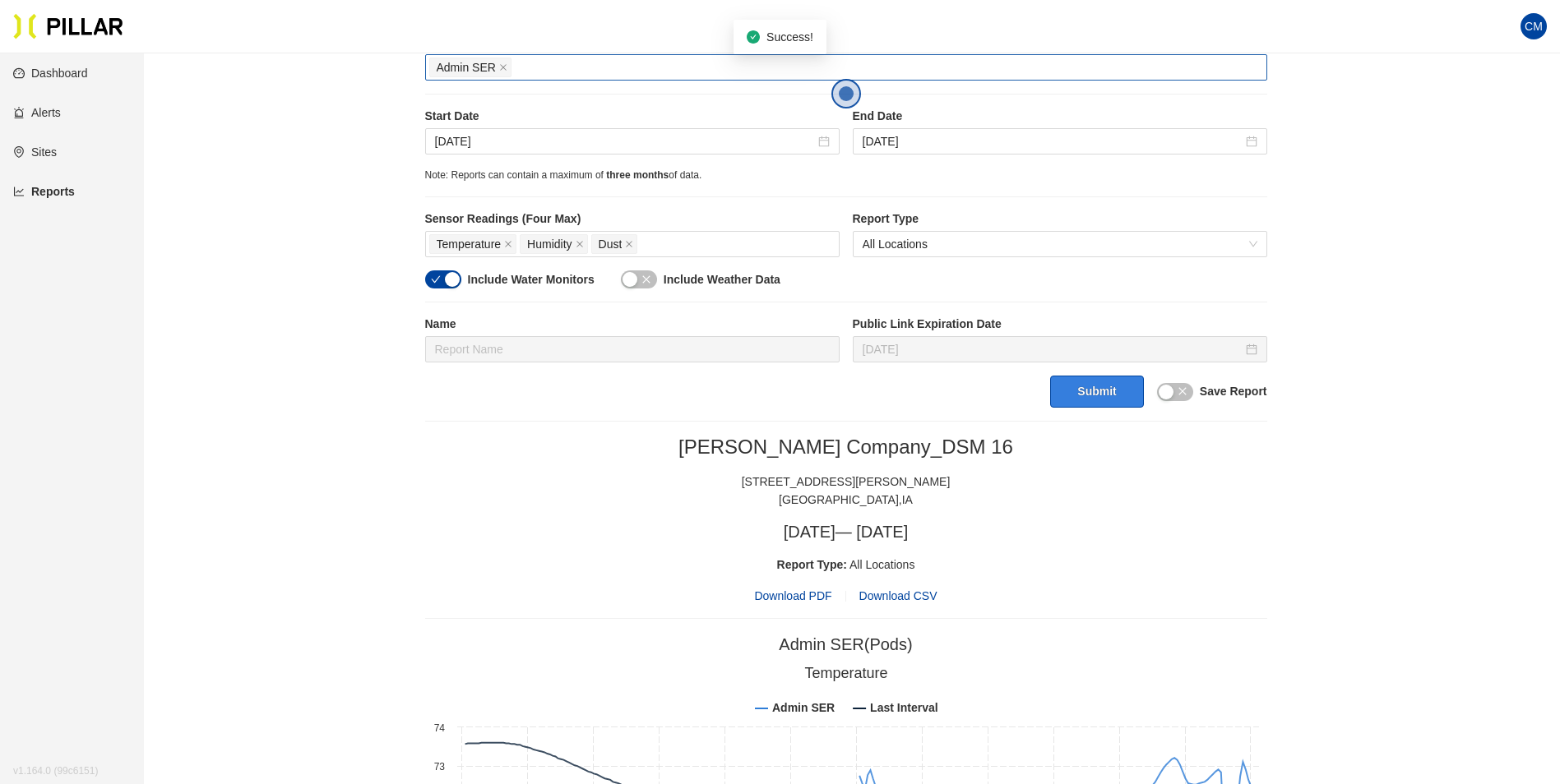
scroll to position [329, 0]
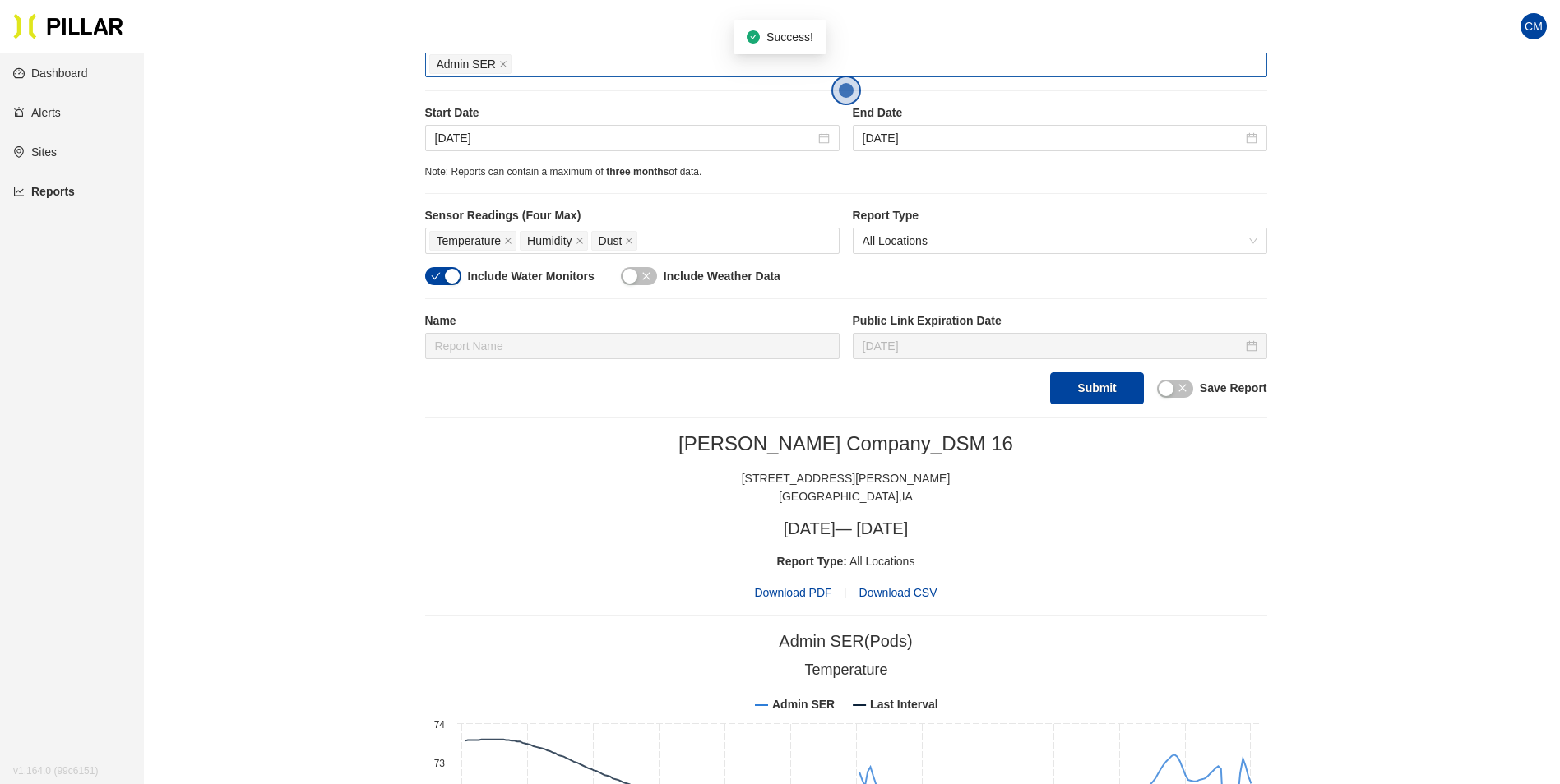
click at [793, 595] on span "Download PDF" at bounding box center [792, 592] width 77 height 18
drag, startPoint x: 791, startPoint y: 3, endPoint x: 648, endPoint y: -10, distance: 143.6
click at [648, 0] on html "Your current browser is not supported by Pillar. Please download a modern brows…" at bounding box center [780, 63] width 1560 height 784
